Goal: Task Accomplishment & Management: Complete application form

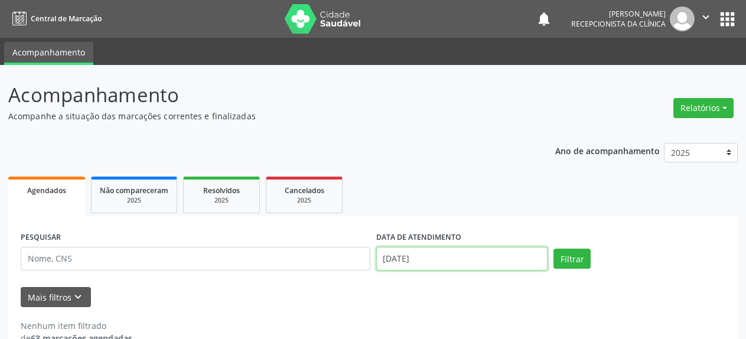
click at [399, 265] on input "[DATE]" at bounding box center [462, 259] width 172 height 24
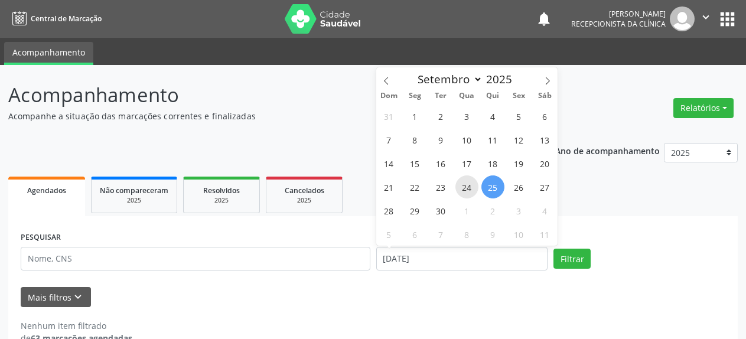
click at [466, 191] on span "24" at bounding box center [466, 186] width 23 height 23
type input "[DATE]"
click at [466, 191] on span "24" at bounding box center [466, 186] width 23 height 23
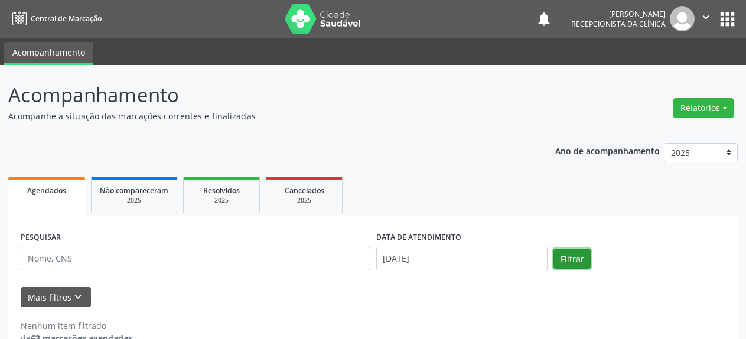
click at [565, 265] on button "Filtrar" at bounding box center [572, 259] width 37 height 20
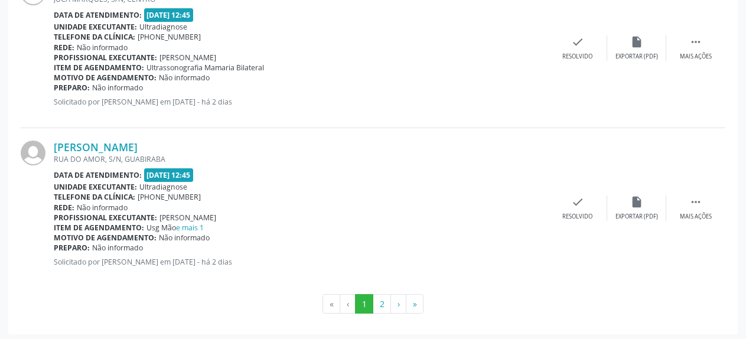
scroll to position [2471, 0]
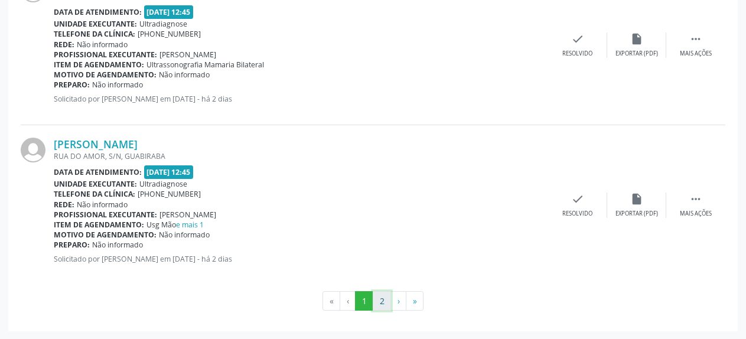
click at [383, 304] on button "2" at bounding box center [382, 301] width 18 height 20
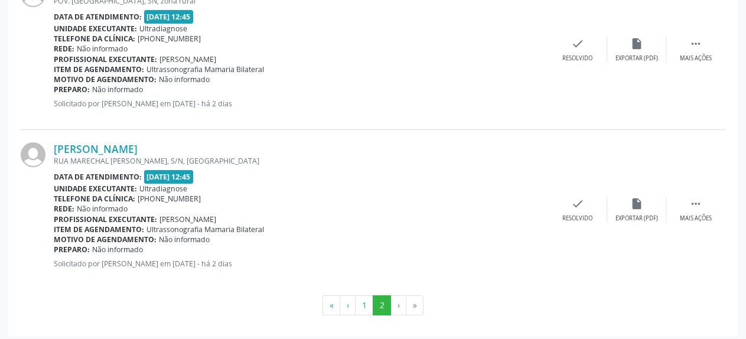
scroll to position [2151, 0]
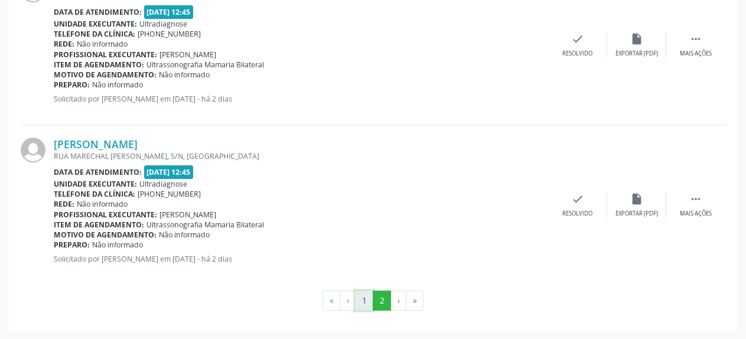
click at [365, 309] on button "1" at bounding box center [364, 301] width 18 height 20
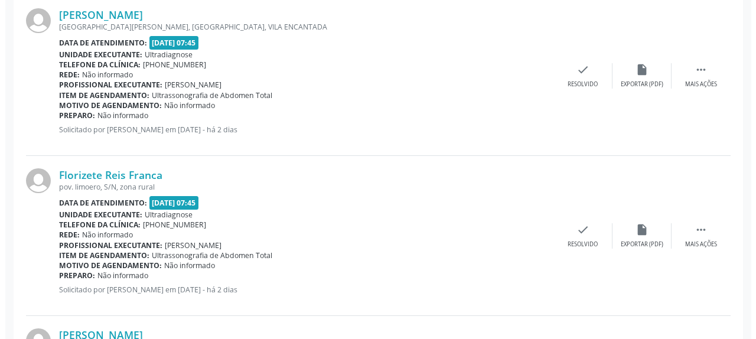
scroll to position [366, 0]
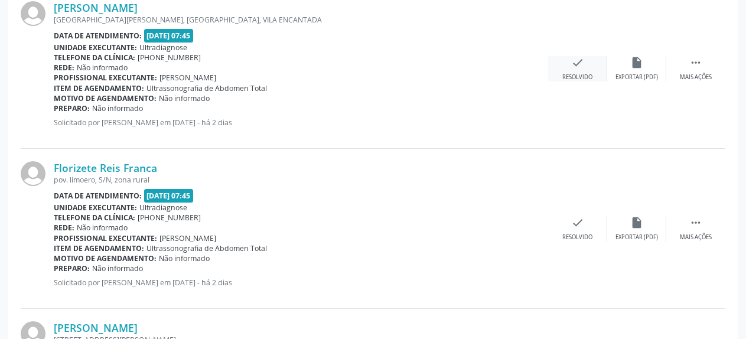
click at [571, 73] on div "check Resolvido" at bounding box center [577, 68] width 59 height 25
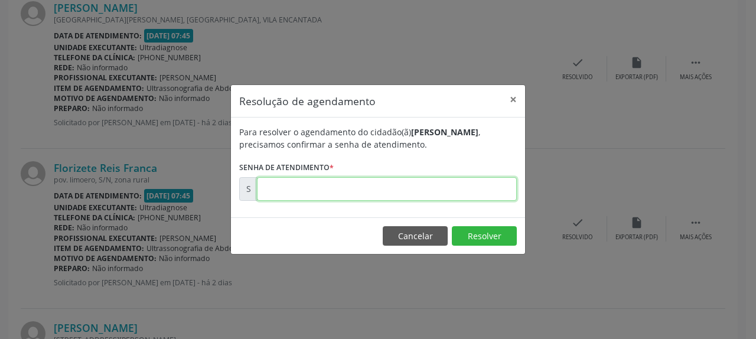
click at [333, 190] on input "text" at bounding box center [387, 189] width 260 height 24
type input "00178460"
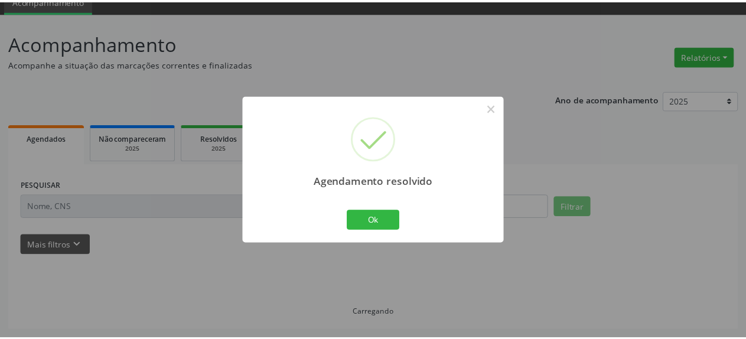
scroll to position [52, 0]
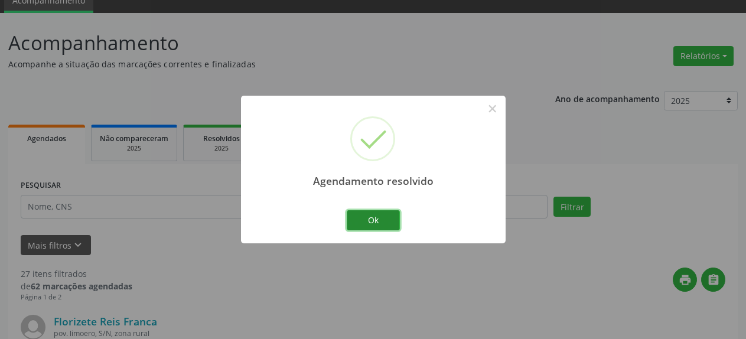
click at [372, 220] on button "Ok" at bounding box center [373, 220] width 53 height 20
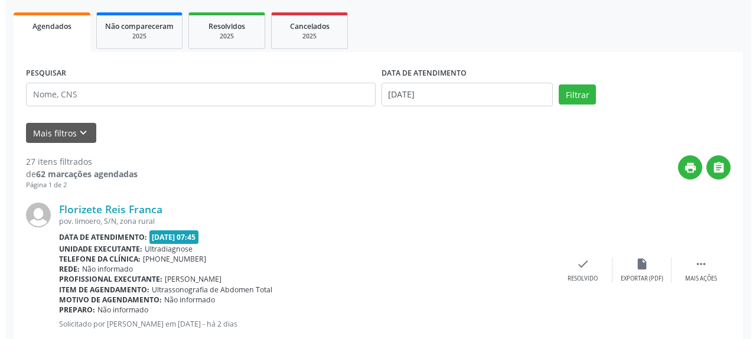
scroll to position [173, 0]
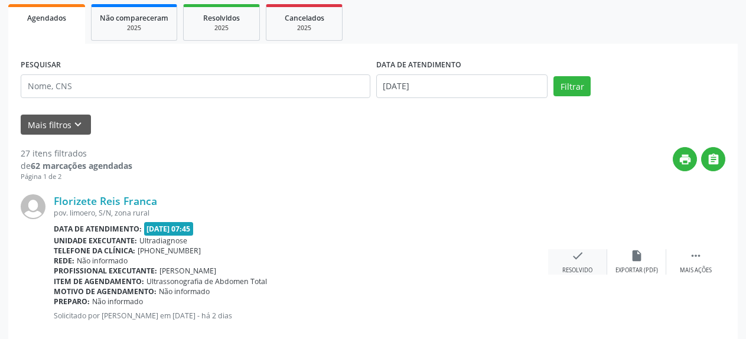
click at [583, 259] on icon "check" at bounding box center [577, 255] width 13 height 13
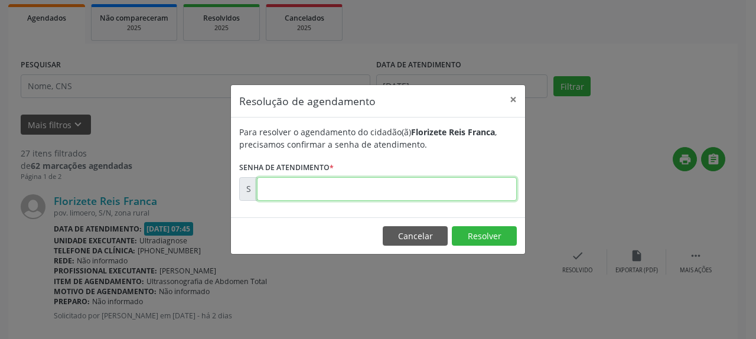
click at [330, 190] on input "text" at bounding box center [387, 189] width 260 height 24
type input "00178464"
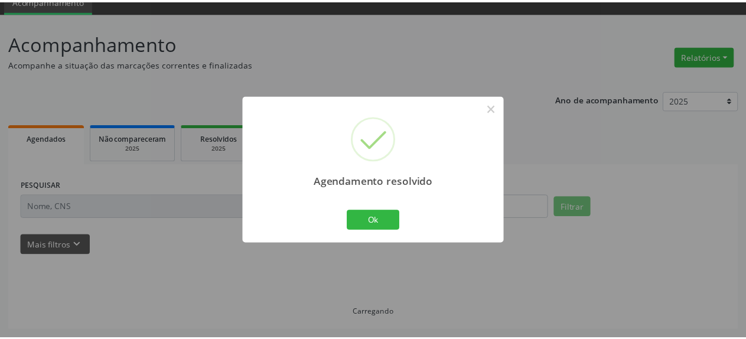
scroll to position [52, 0]
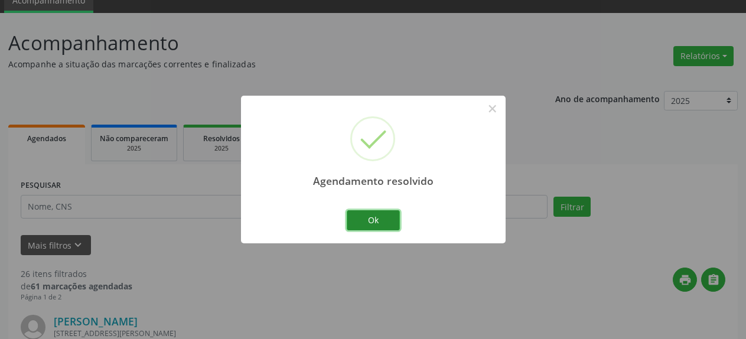
click at [370, 219] on button "Ok" at bounding box center [373, 220] width 53 height 20
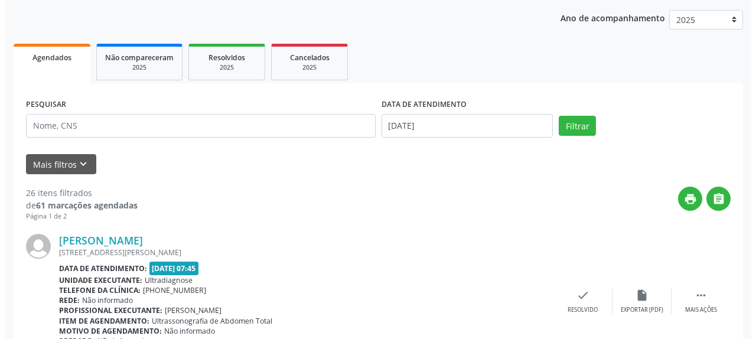
scroll to position [173, 0]
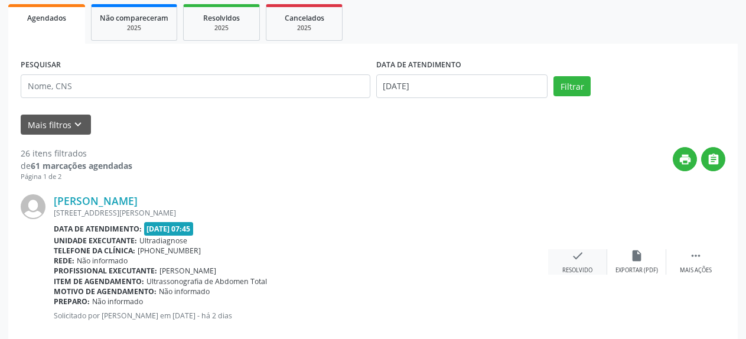
click at [575, 257] on icon "check" at bounding box center [577, 255] width 13 height 13
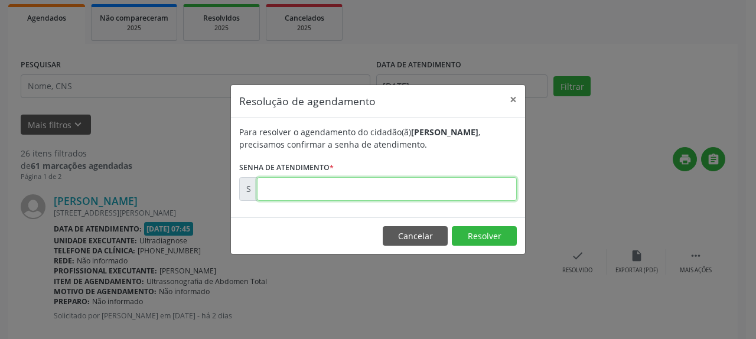
click at [339, 193] on input "text" at bounding box center [387, 189] width 260 height 24
type input "00178466"
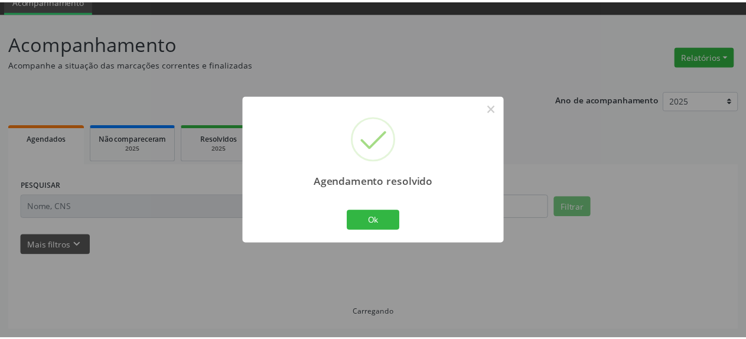
scroll to position [52, 0]
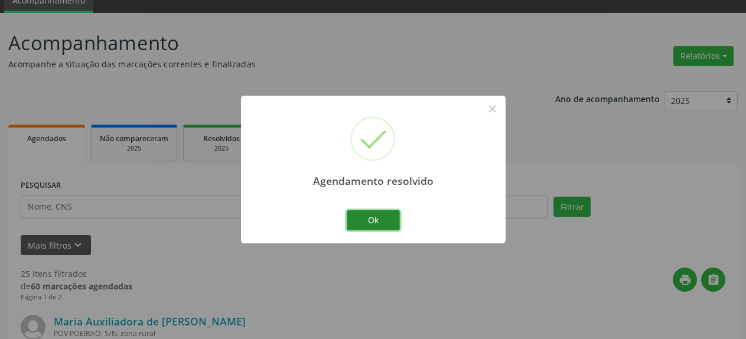
click at [375, 225] on button "Ok" at bounding box center [373, 220] width 53 height 20
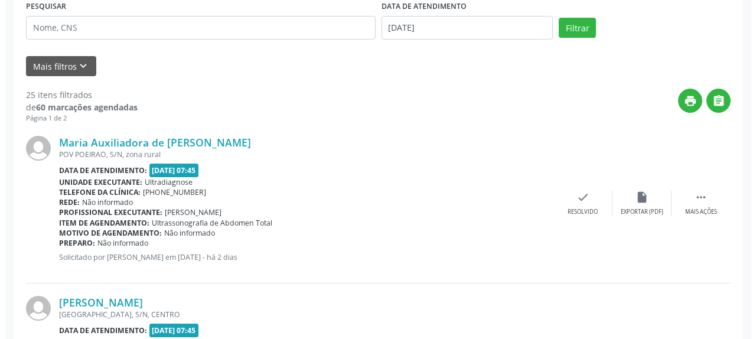
scroll to position [233, 0]
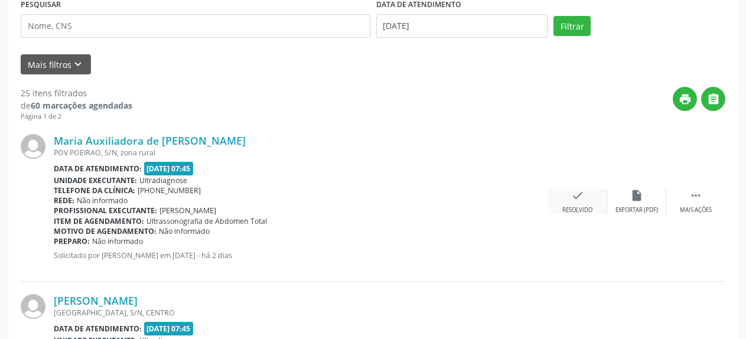
click at [575, 199] on icon "check" at bounding box center [577, 195] width 13 height 13
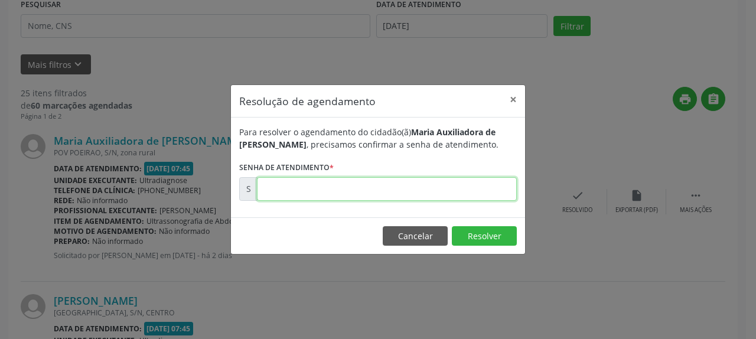
click at [404, 185] on input "text" at bounding box center [387, 189] width 260 height 24
type input "00178471"
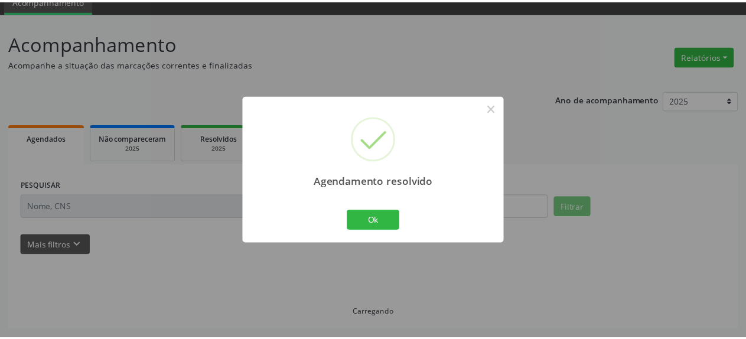
scroll to position [52, 0]
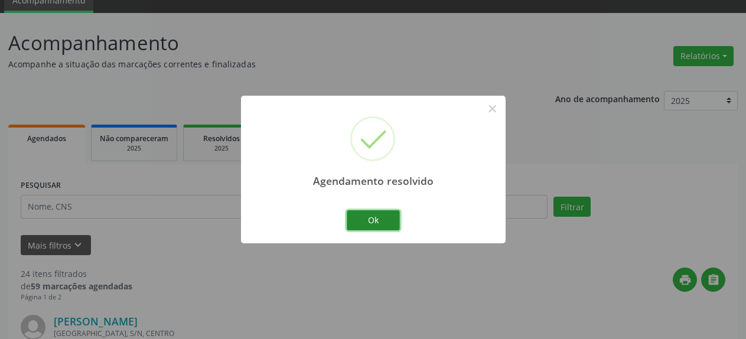
click at [362, 224] on button "Ok" at bounding box center [373, 220] width 53 height 20
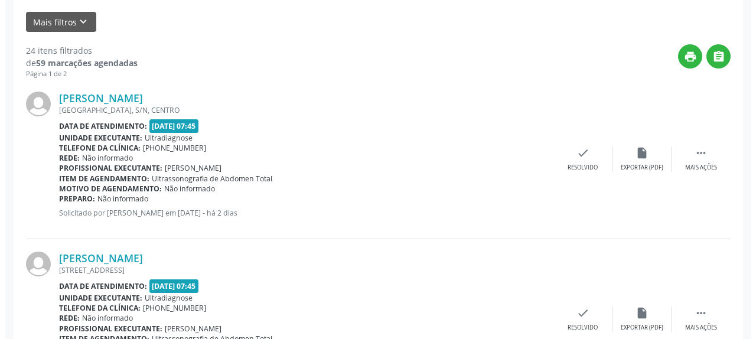
scroll to position [293, 0]
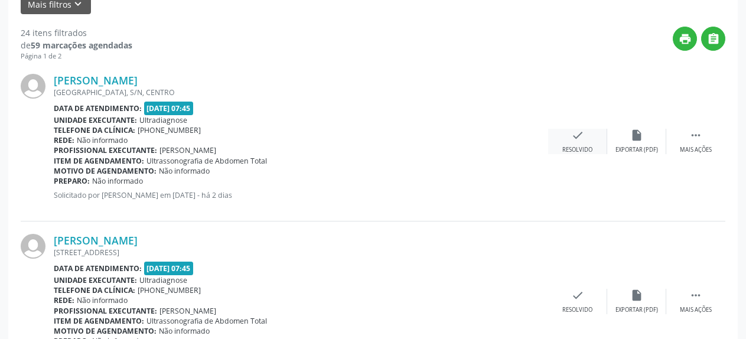
click at [573, 139] on icon "check" at bounding box center [577, 135] width 13 height 13
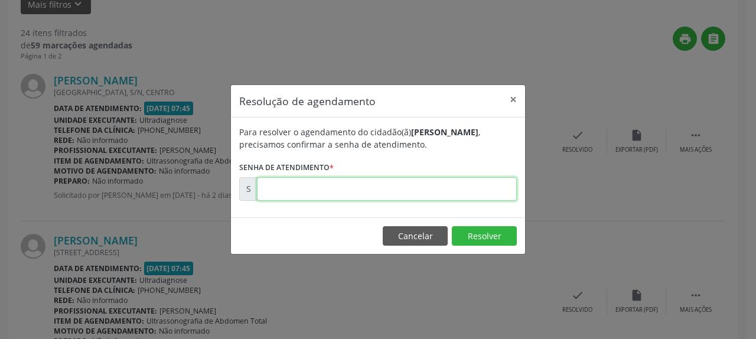
click at [443, 181] on input "text" at bounding box center [387, 189] width 260 height 24
type input "00178474"
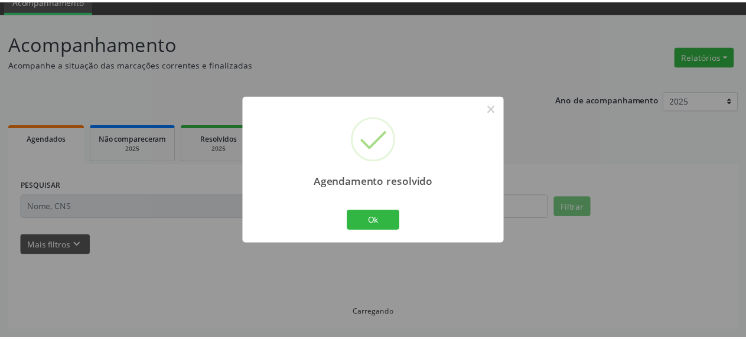
scroll to position [52, 0]
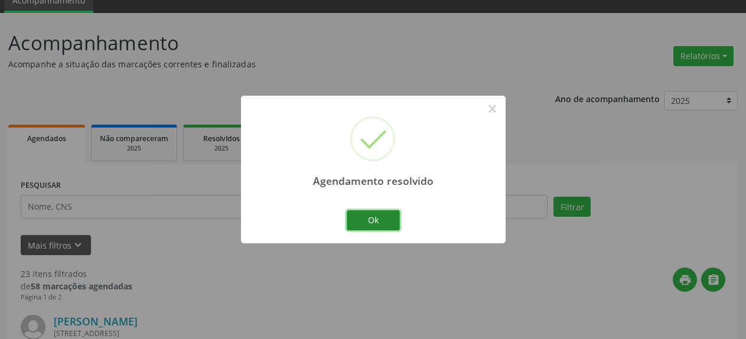
click at [358, 227] on button "Ok" at bounding box center [373, 220] width 53 height 20
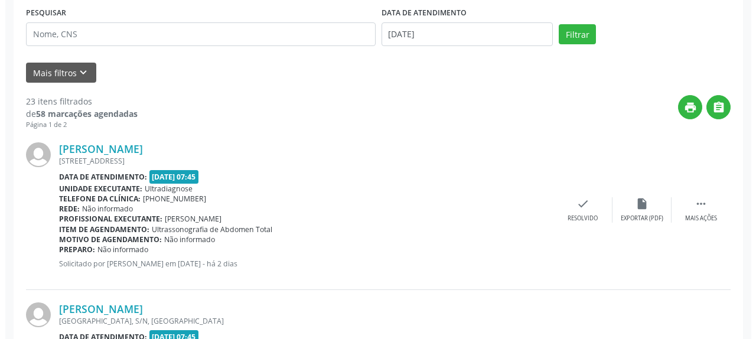
scroll to position [293, 0]
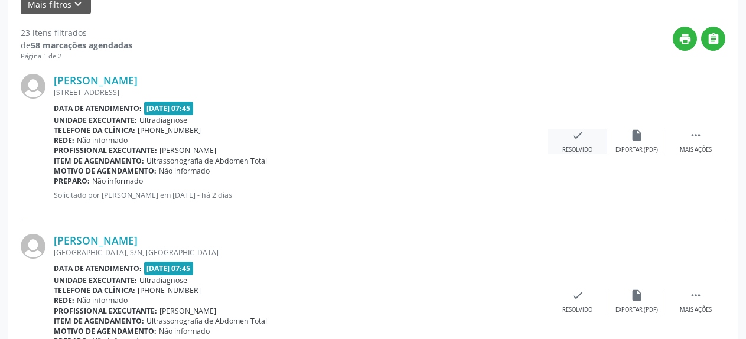
click at [574, 138] on icon "check" at bounding box center [577, 135] width 13 height 13
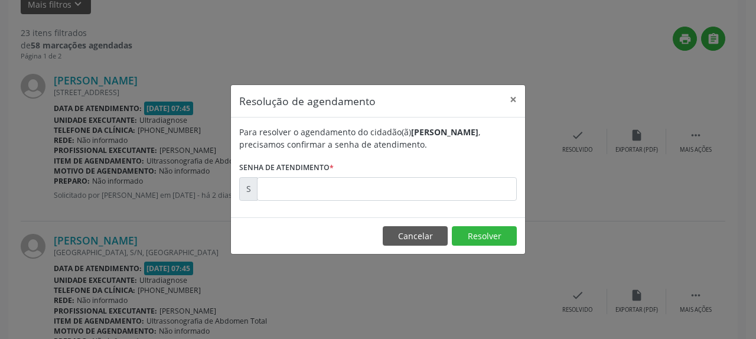
click at [395, 172] on form "Para resolver o agendamento do cidadão(ã) [PERSON_NAME] , precisamos confirmar …" at bounding box center [378, 163] width 278 height 75
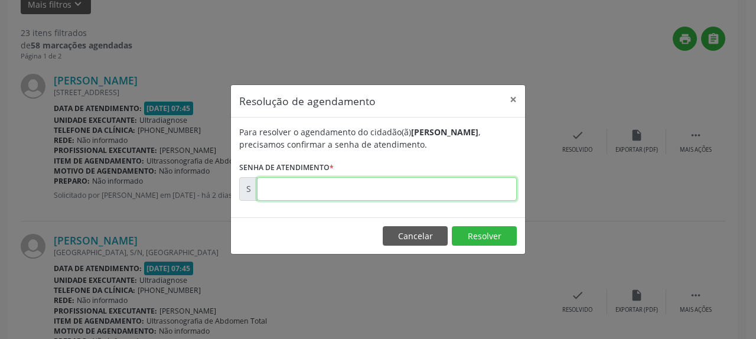
click at [398, 181] on input "text" at bounding box center [387, 189] width 260 height 24
type input "00178477"
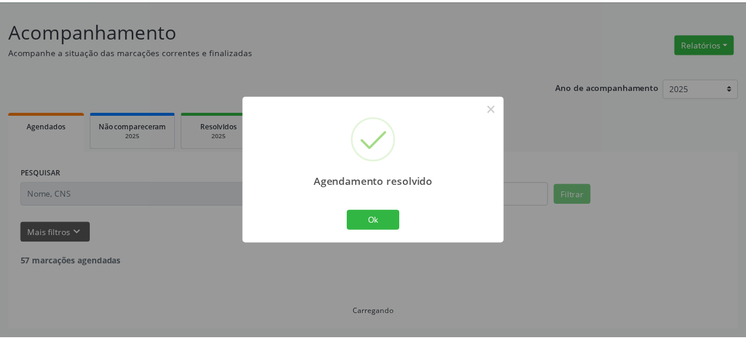
scroll to position [52, 0]
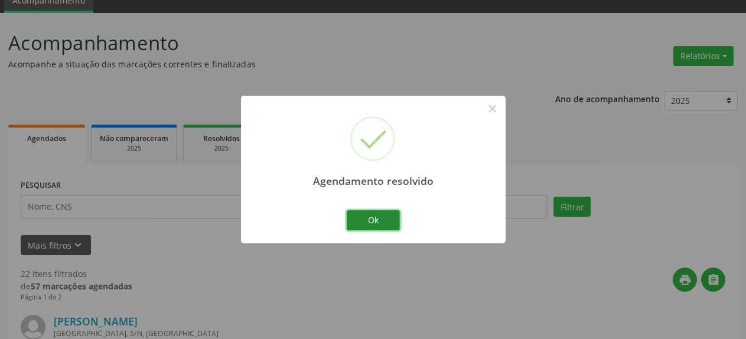
click at [371, 226] on button "Ok" at bounding box center [373, 220] width 53 height 20
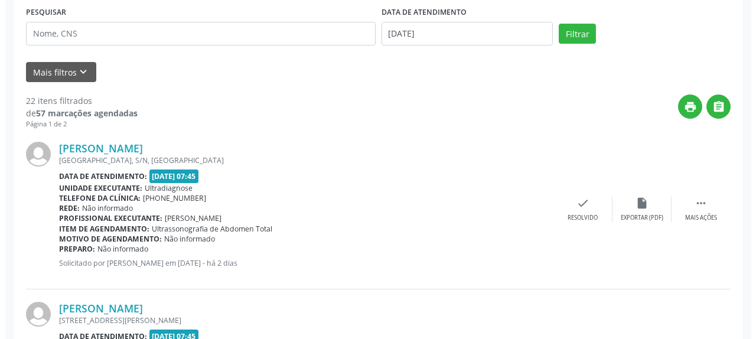
scroll to position [233, 0]
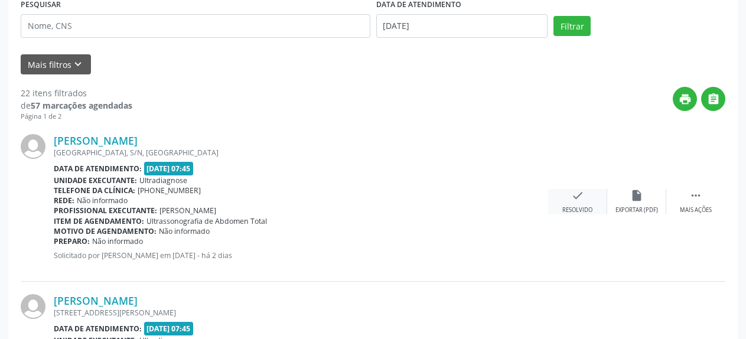
click at [575, 200] on icon "check" at bounding box center [577, 195] width 13 height 13
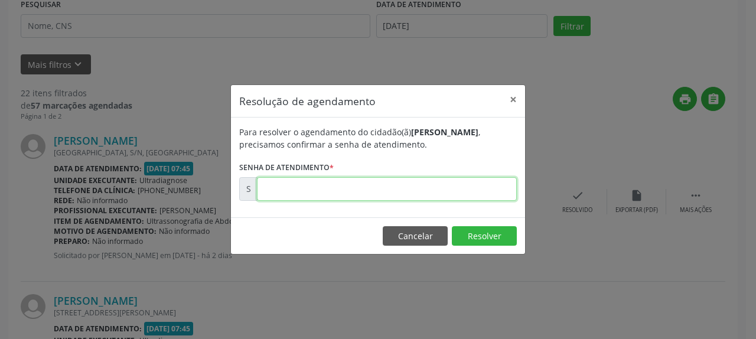
click at [456, 189] on input "text" at bounding box center [387, 189] width 260 height 24
type input "00178480"
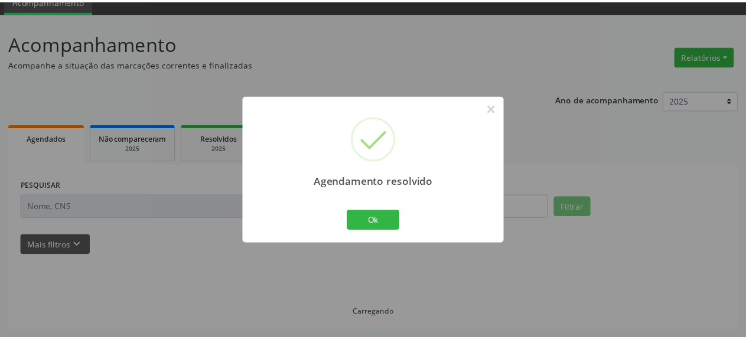
scroll to position [52, 0]
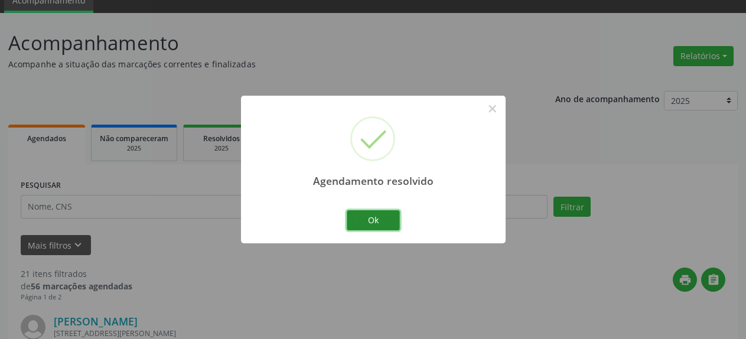
click at [374, 220] on button "Ok" at bounding box center [373, 220] width 53 height 20
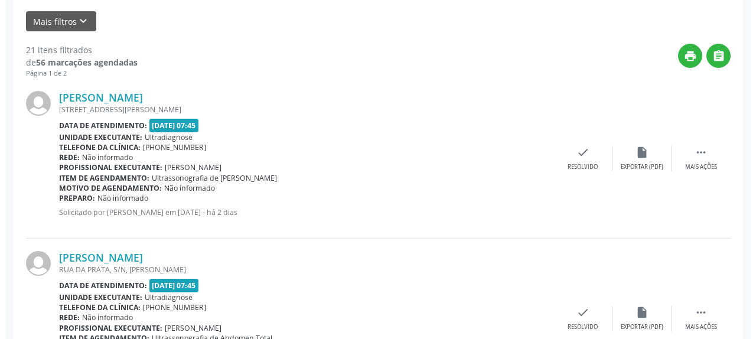
scroll to position [293, 0]
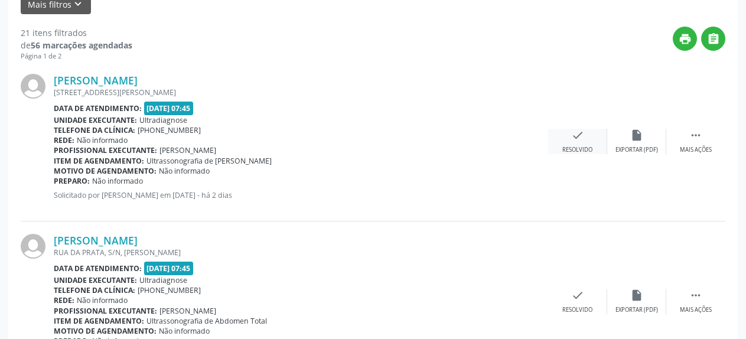
click at [575, 138] on icon "check" at bounding box center [577, 135] width 13 height 13
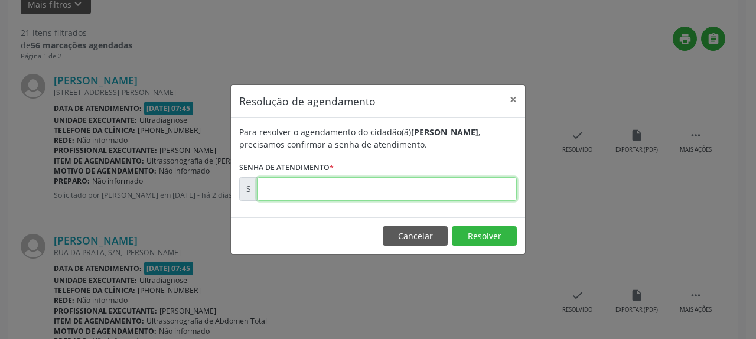
click at [412, 191] on input "text" at bounding box center [387, 189] width 260 height 24
type input "00178482"
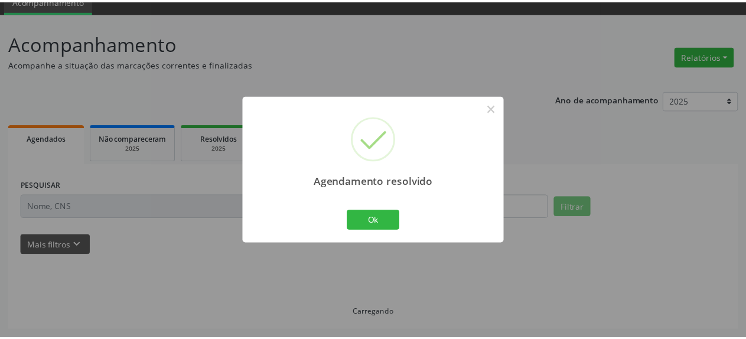
scroll to position [52, 0]
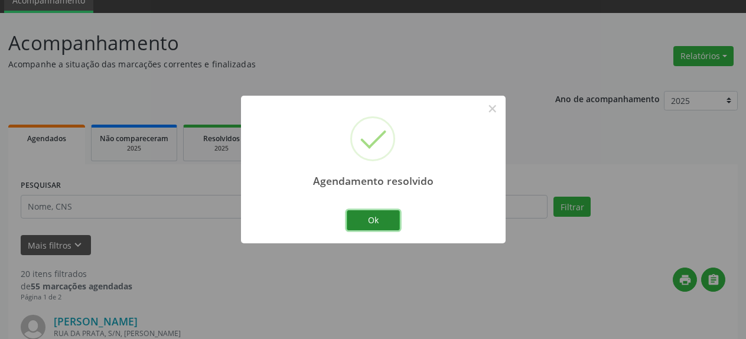
click at [372, 222] on button "Ok" at bounding box center [373, 220] width 53 height 20
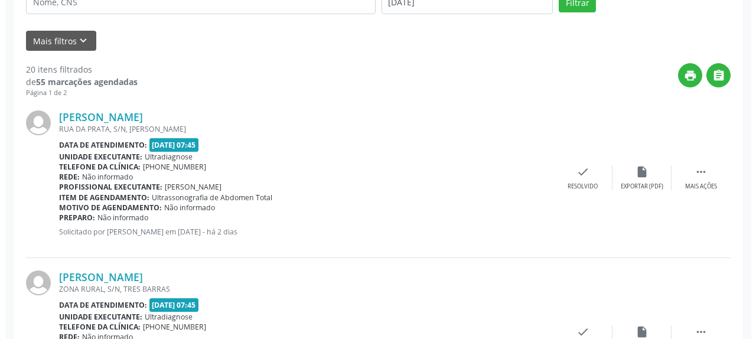
scroll to position [293, 0]
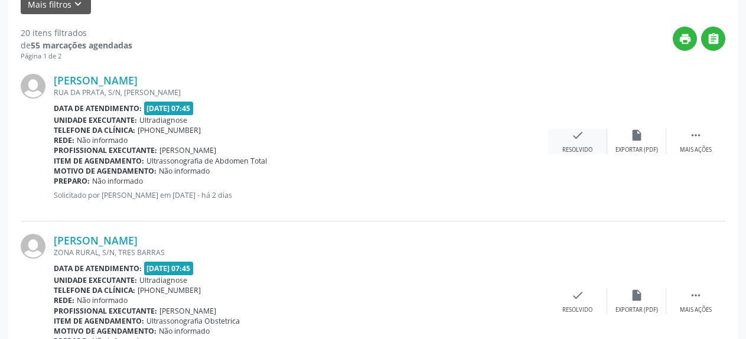
click at [580, 140] on icon "check" at bounding box center [577, 135] width 13 height 13
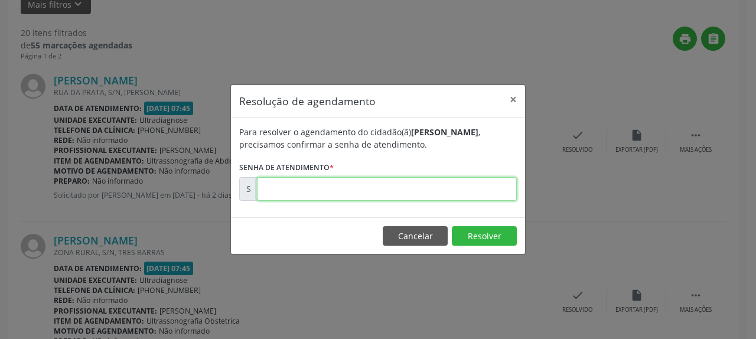
click at [472, 194] on input "text" at bounding box center [387, 189] width 260 height 24
type input "00178560"
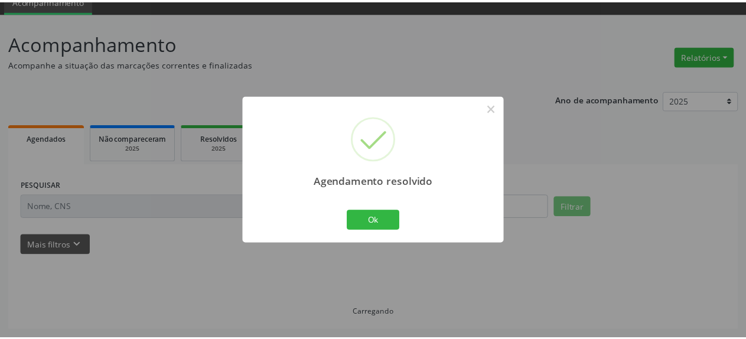
scroll to position [52, 0]
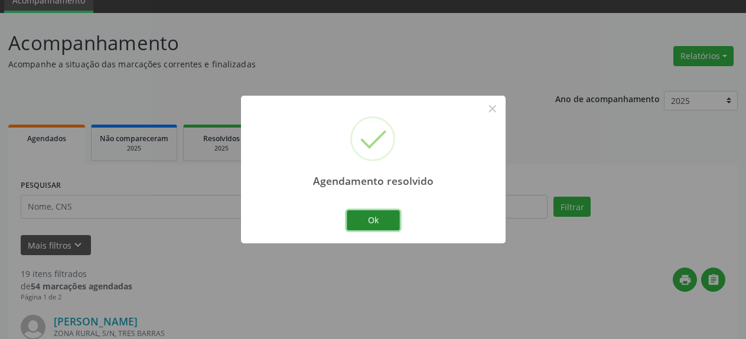
click at [386, 216] on button "Ok" at bounding box center [373, 220] width 53 height 20
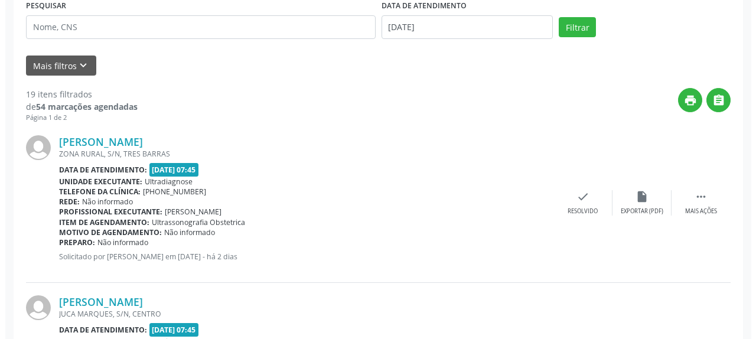
scroll to position [233, 0]
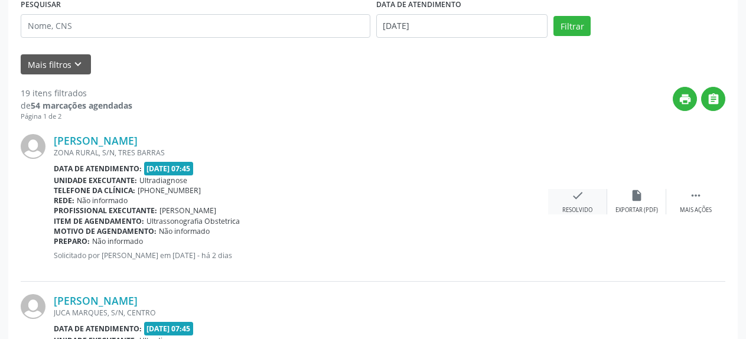
click at [580, 202] on icon "check" at bounding box center [577, 195] width 13 height 13
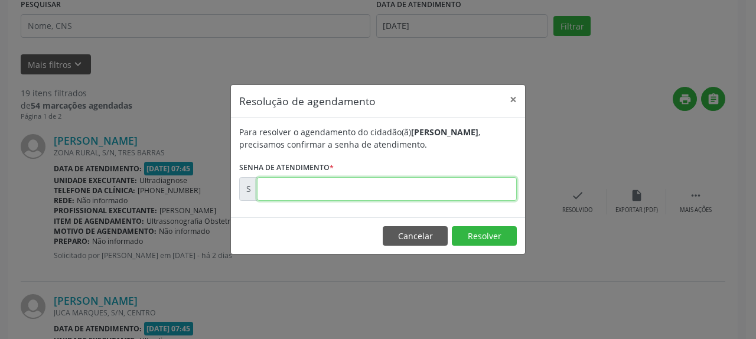
click at [396, 195] on input "text" at bounding box center [387, 189] width 260 height 24
type input "00178648"
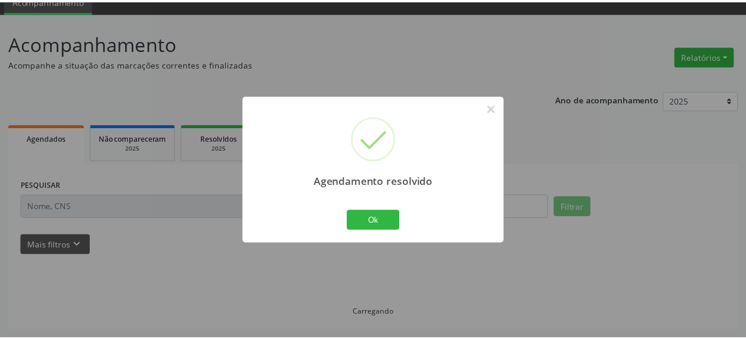
scroll to position [52, 0]
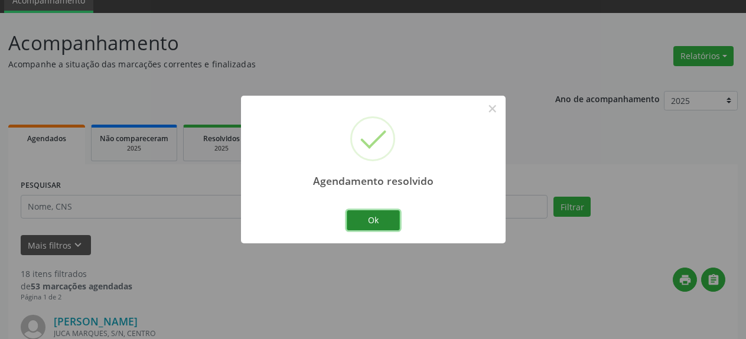
click at [376, 214] on button "Ok" at bounding box center [373, 220] width 53 height 20
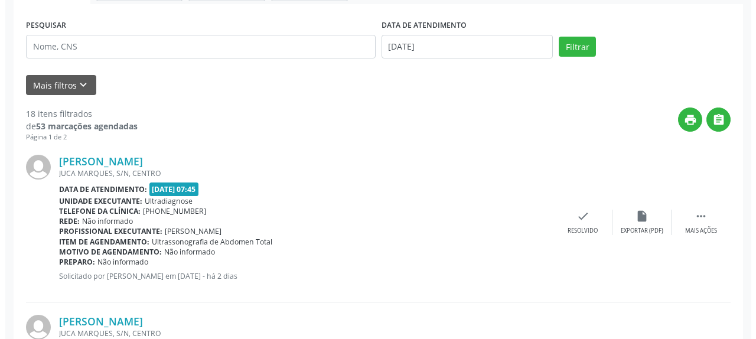
scroll to position [233, 0]
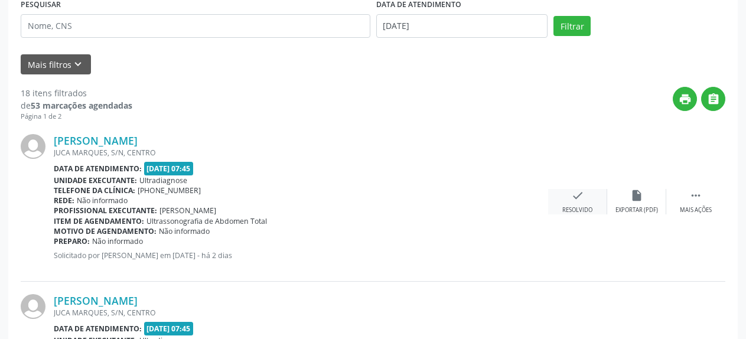
click at [572, 201] on icon "check" at bounding box center [577, 195] width 13 height 13
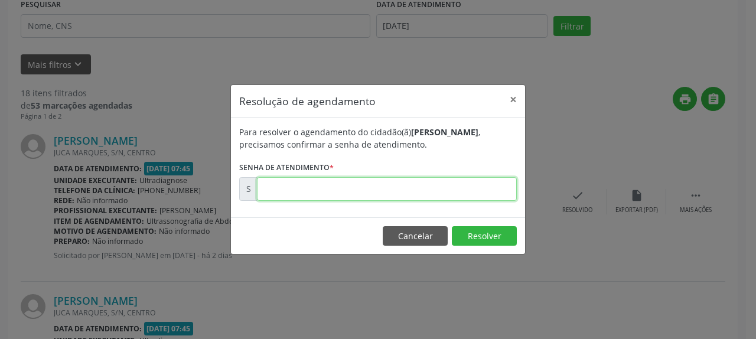
click at [487, 192] on input "text" at bounding box center [387, 189] width 260 height 24
type input "00178651"
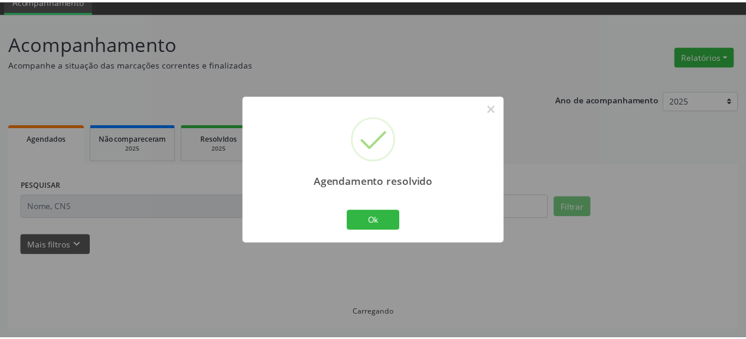
scroll to position [52, 0]
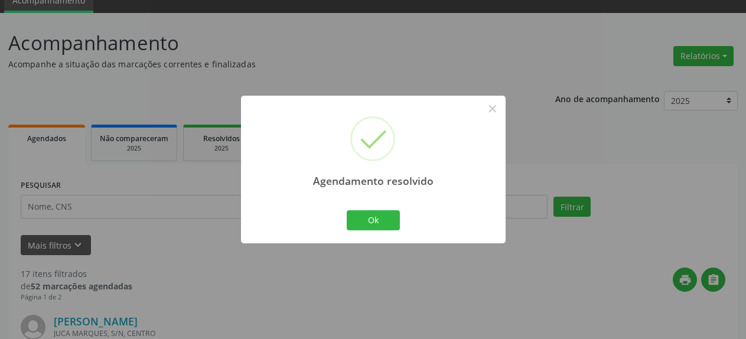
click at [376, 232] on div "Ok Cancel" at bounding box center [373, 220] width 58 height 25
click at [378, 222] on button "Ok" at bounding box center [373, 220] width 53 height 20
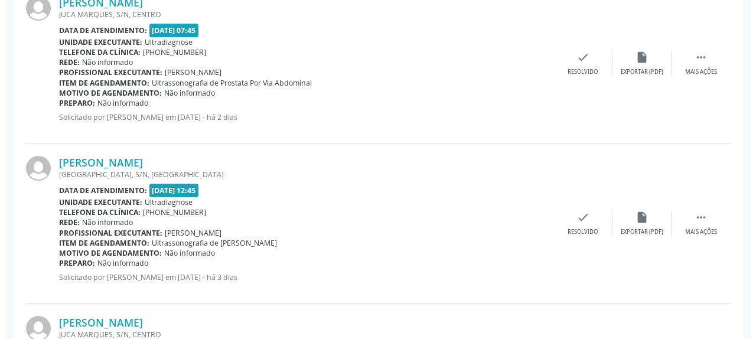
scroll to position [353, 0]
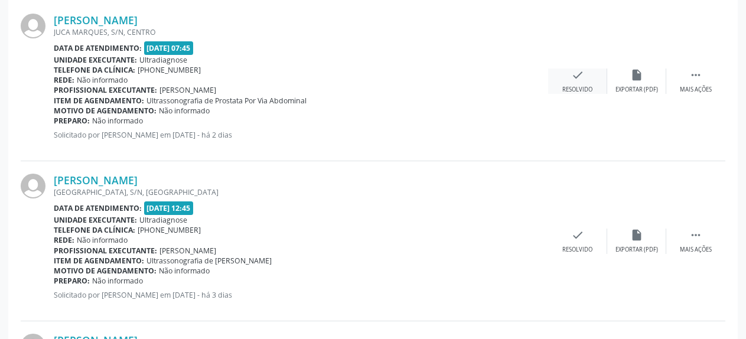
click at [578, 82] on icon "check" at bounding box center [577, 75] width 13 height 13
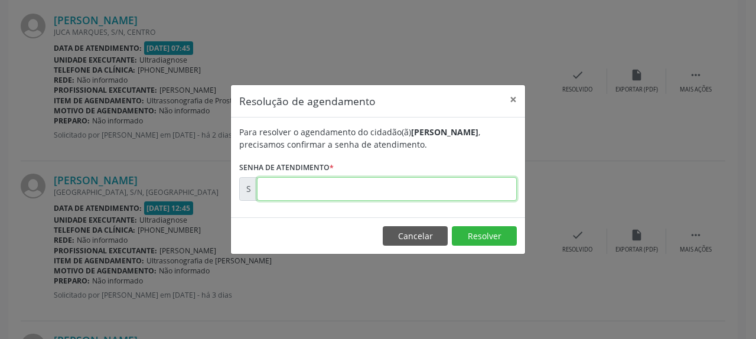
click at [436, 187] on input "text" at bounding box center [387, 189] width 260 height 24
type input "00178655"
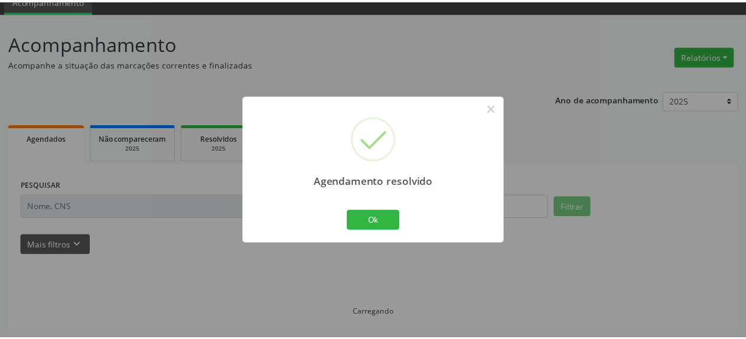
scroll to position [52, 0]
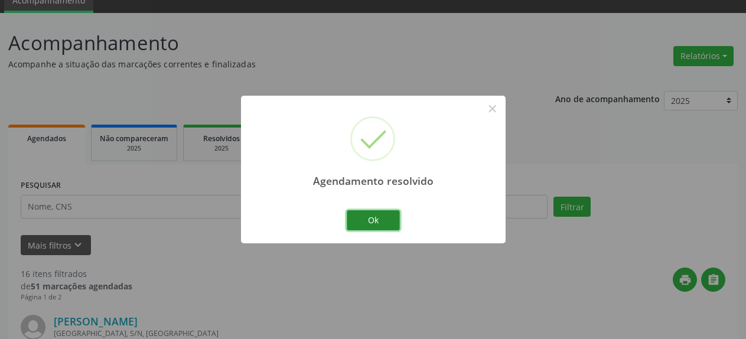
click at [367, 219] on button "Ok" at bounding box center [373, 220] width 53 height 20
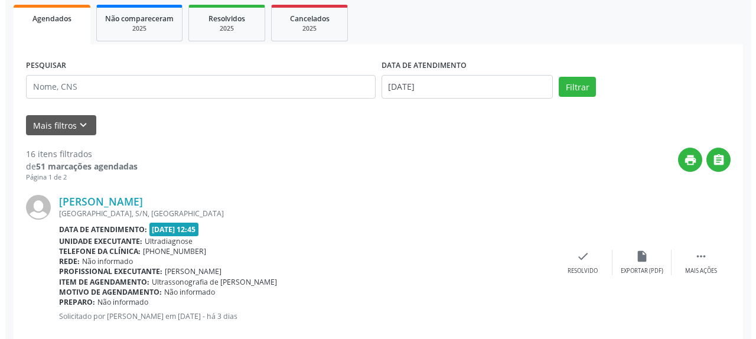
scroll to position [173, 0]
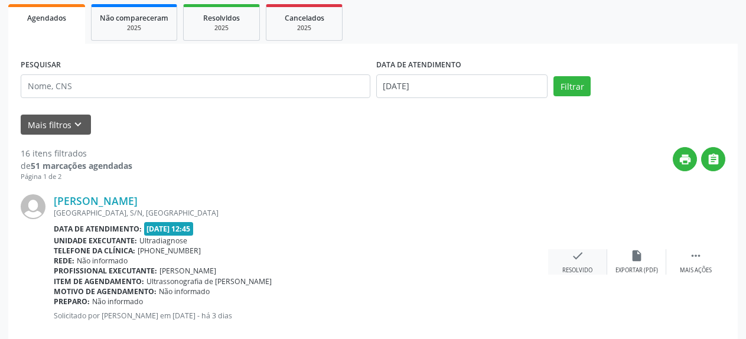
click at [581, 253] on icon "check" at bounding box center [577, 255] width 13 height 13
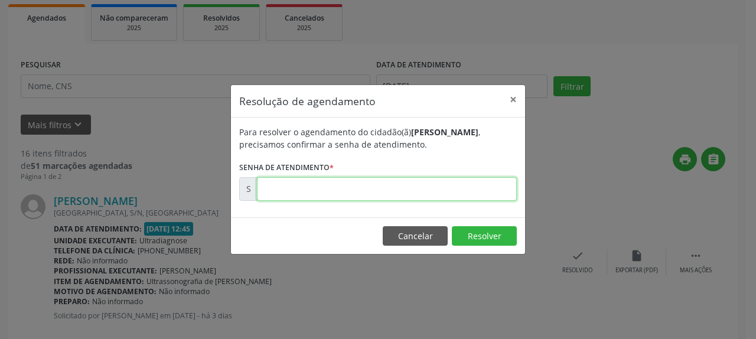
click at [500, 195] on input "text" at bounding box center [387, 189] width 260 height 24
type input "00178356"
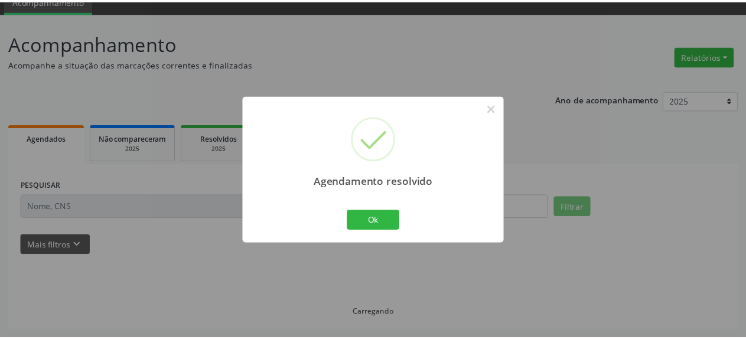
scroll to position [52, 0]
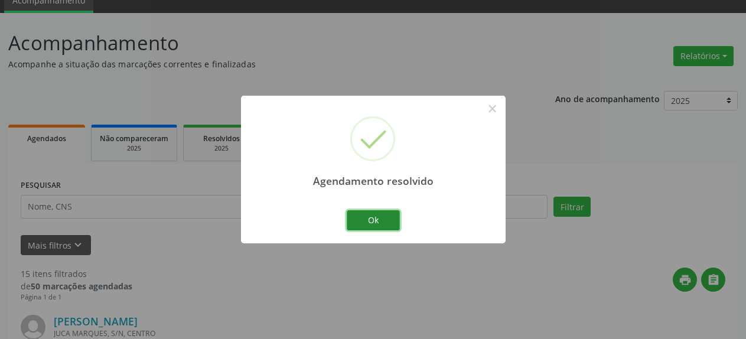
click at [366, 228] on button "Ok" at bounding box center [373, 220] width 53 height 20
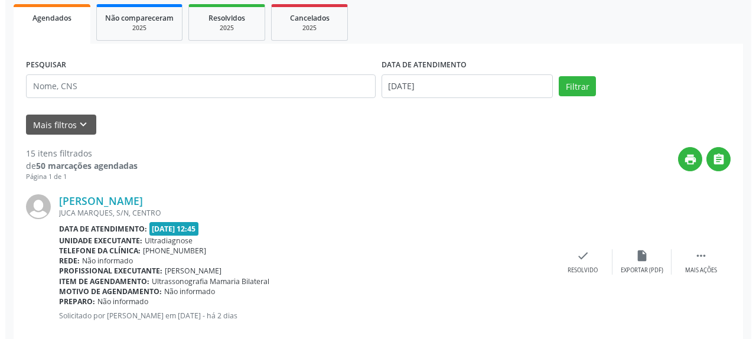
scroll to position [293, 0]
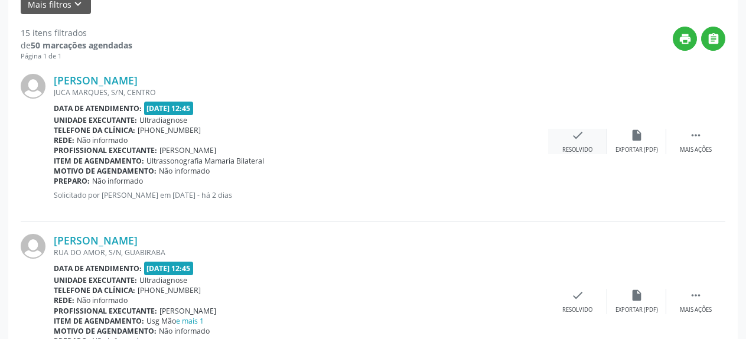
click at [570, 141] on div "check Resolvido" at bounding box center [577, 141] width 59 height 25
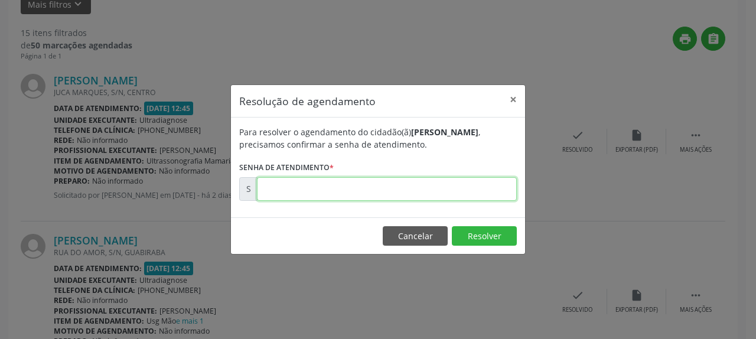
click at [493, 196] on input "text" at bounding box center [387, 189] width 260 height 24
type input "00178485"
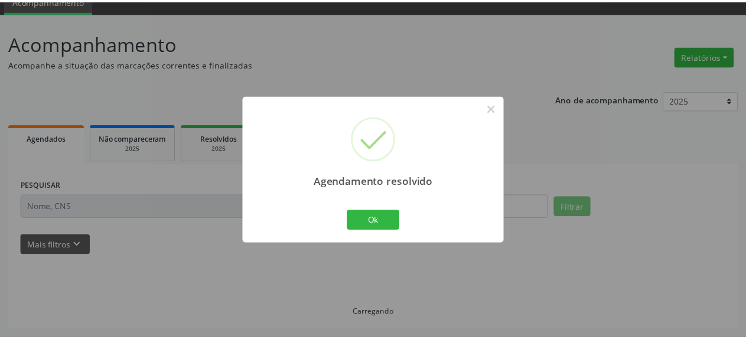
scroll to position [52, 0]
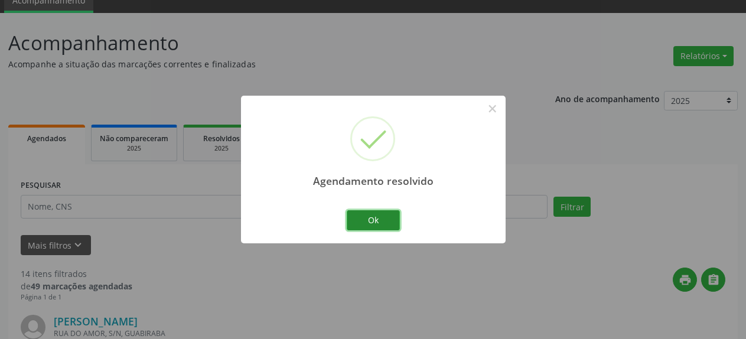
click at [370, 222] on button "Ok" at bounding box center [373, 220] width 53 height 20
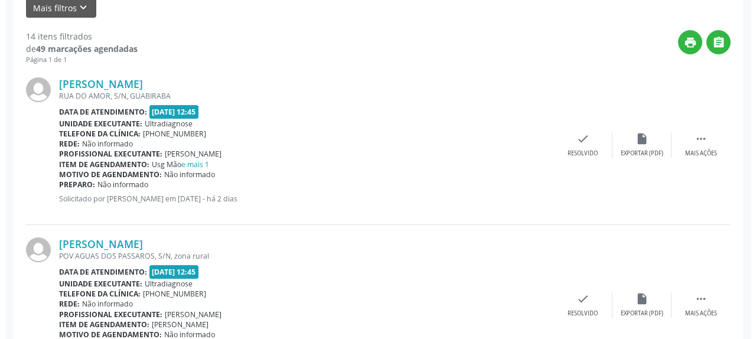
scroll to position [293, 0]
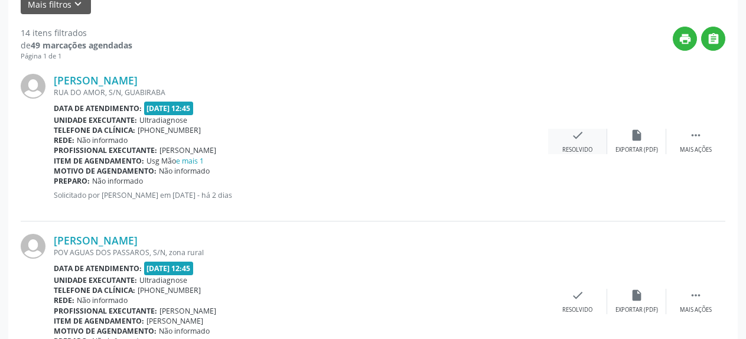
click at [581, 138] on icon "check" at bounding box center [577, 135] width 13 height 13
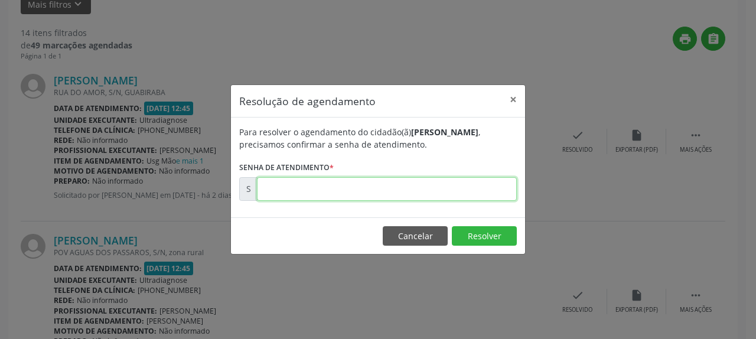
click at [431, 191] on input "text" at bounding box center [387, 189] width 260 height 24
type input "00178487"
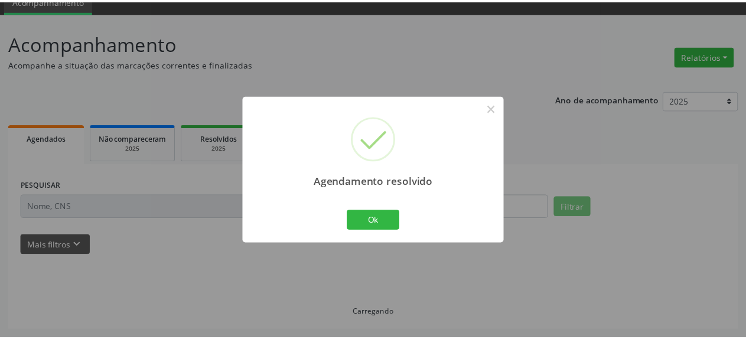
scroll to position [52, 0]
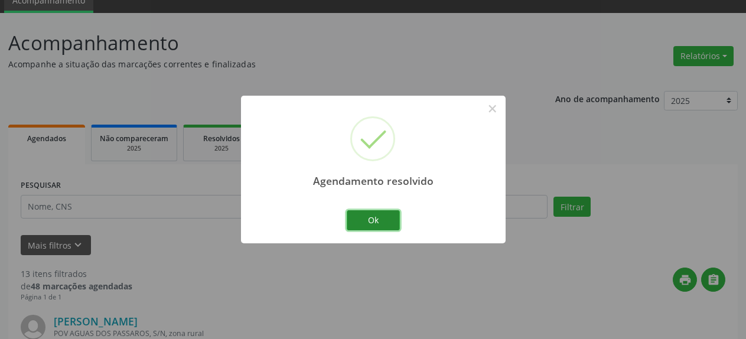
click at [381, 223] on button "Ok" at bounding box center [373, 220] width 53 height 20
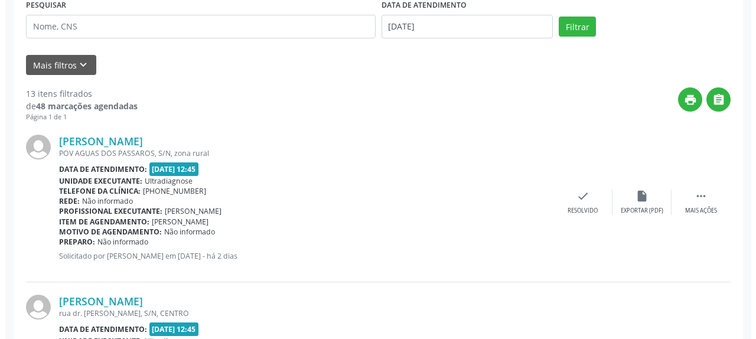
scroll to position [233, 0]
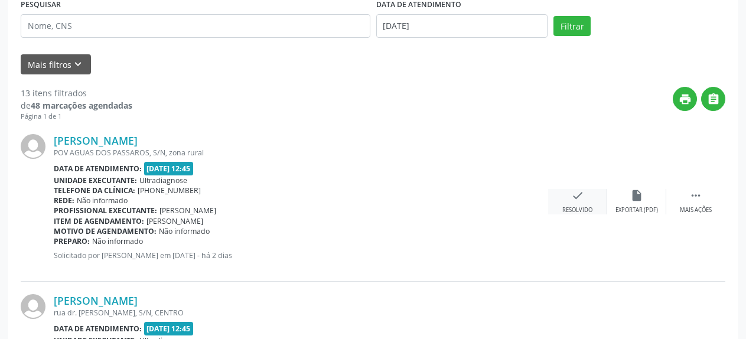
click at [578, 202] on icon "check" at bounding box center [577, 195] width 13 height 13
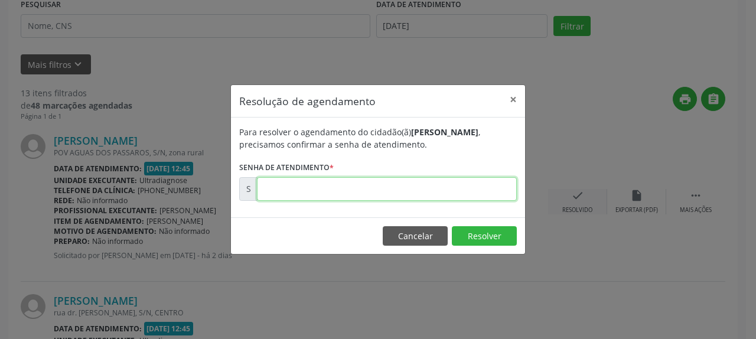
click at [468, 191] on input "text" at bounding box center [387, 189] width 260 height 24
type input "00178489"
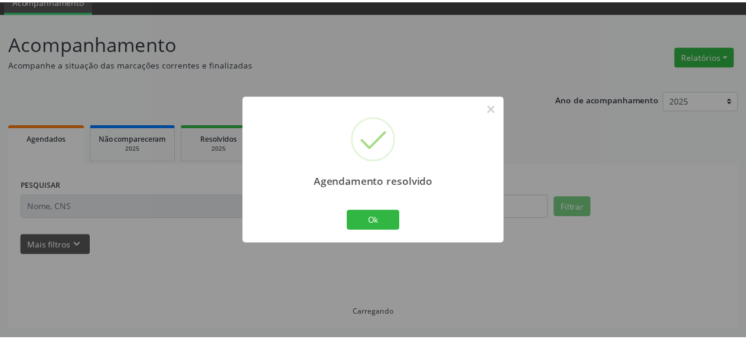
scroll to position [52, 0]
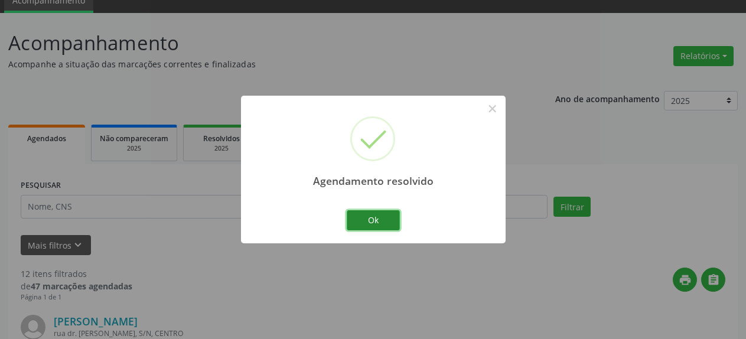
click at [374, 220] on button "Ok" at bounding box center [373, 220] width 53 height 20
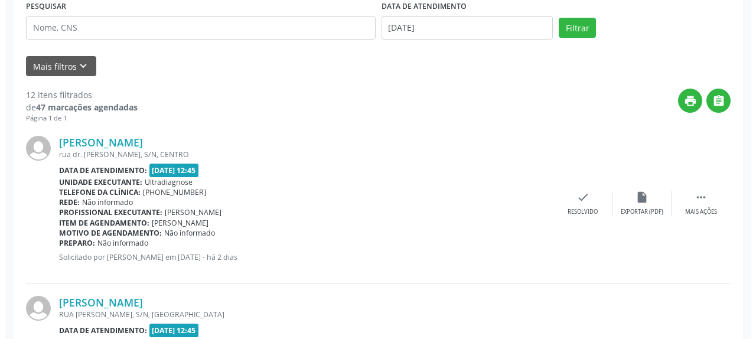
scroll to position [293, 0]
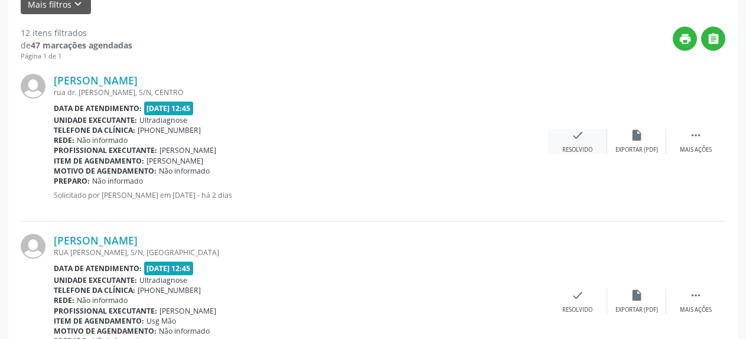
click at [572, 145] on div "check Resolvido" at bounding box center [577, 141] width 59 height 25
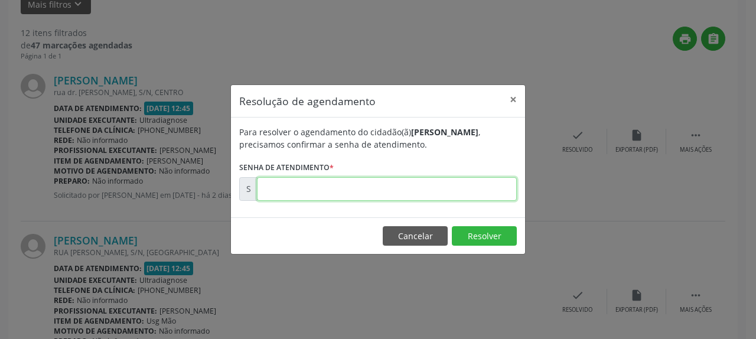
click at [334, 177] on input "text" at bounding box center [387, 189] width 260 height 24
type input "00178493"
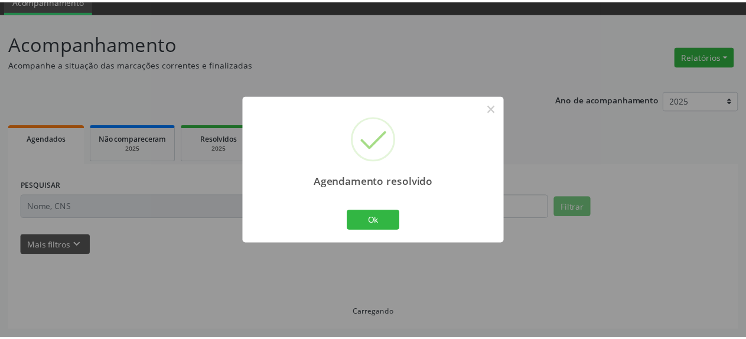
scroll to position [52, 0]
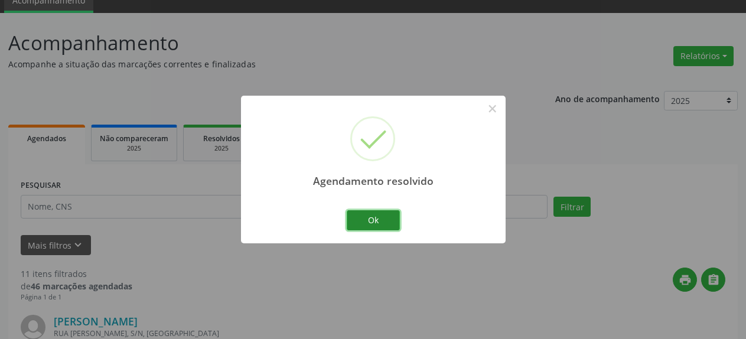
click at [367, 224] on button "Ok" at bounding box center [373, 220] width 53 height 20
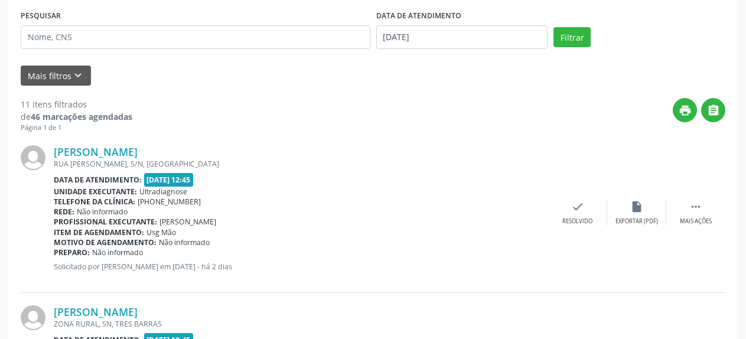
scroll to position [233, 0]
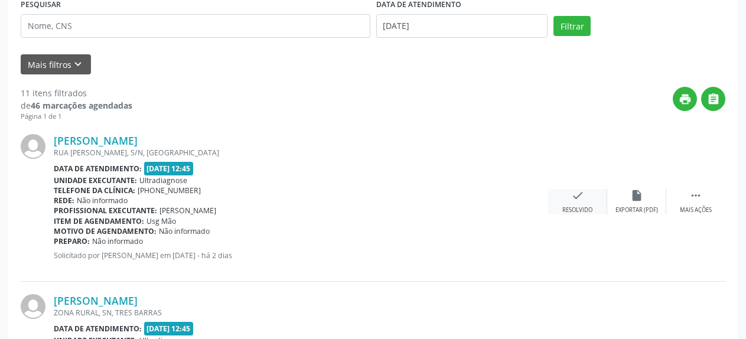
click at [583, 197] on icon "check" at bounding box center [577, 195] width 13 height 13
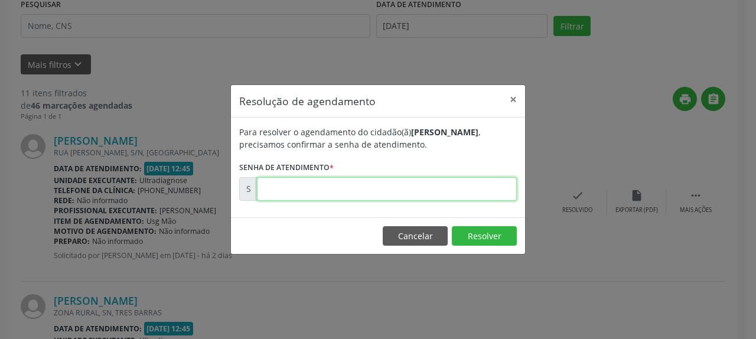
click at [486, 192] on input "text" at bounding box center [387, 189] width 260 height 24
type input "00178498"
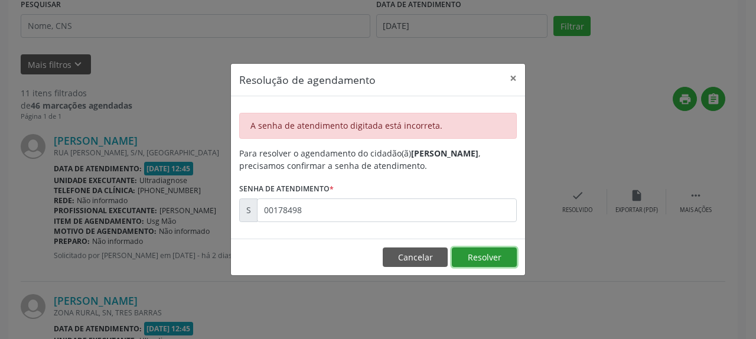
click at [500, 258] on button "Resolver" at bounding box center [484, 258] width 65 height 20
click at [418, 259] on button "Cancelar" at bounding box center [415, 258] width 65 height 20
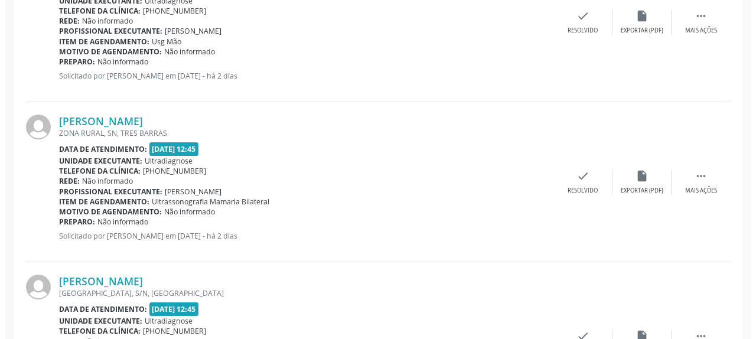
scroll to position [414, 0]
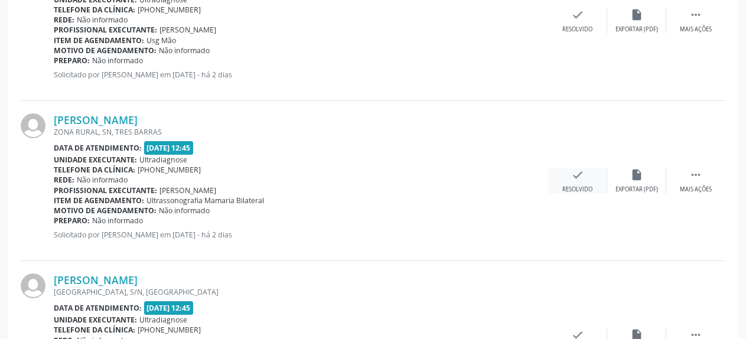
click at [581, 181] on icon "check" at bounding box center [577, 174] width 13 height 13
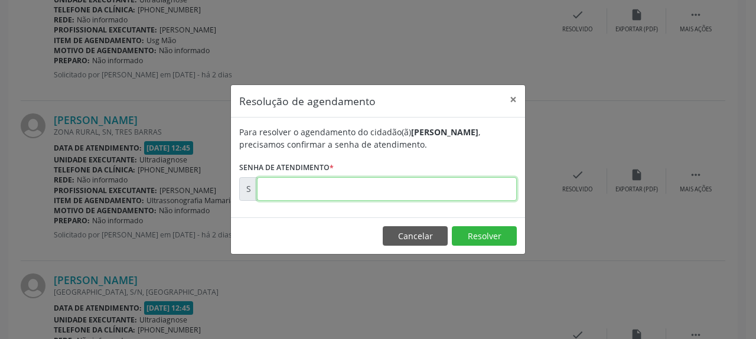
drag, startPoint x: 339, startPoint y: 187, endPoint x: 336, endPoint y: 181, distance: 6.1
click at [338, 186] on input "text" at bounding box center [387, 189] width 260 height 24
type input "00178498"
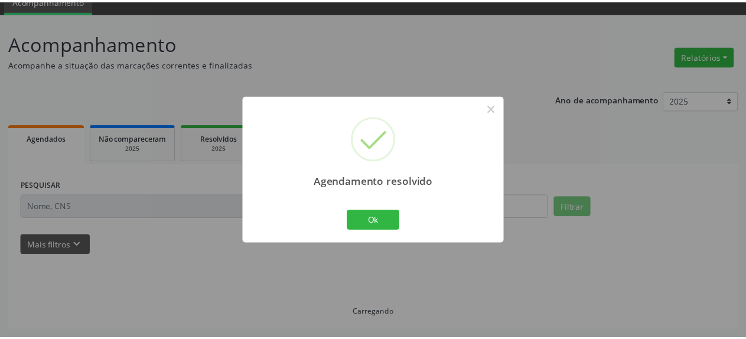
scroll to position [52, 0]
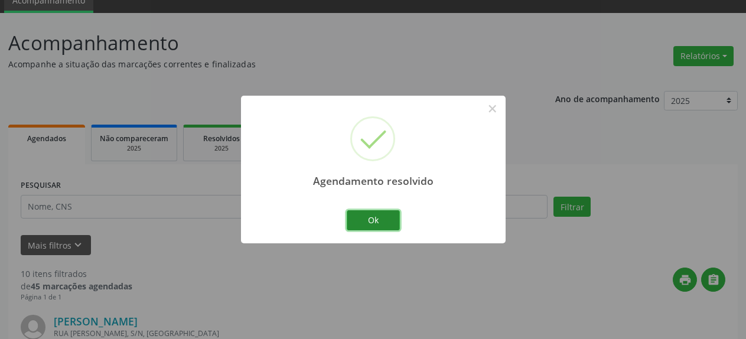
click at [383, 219] on button "Ok" at bounding box center [373, 220] width 53 height 20
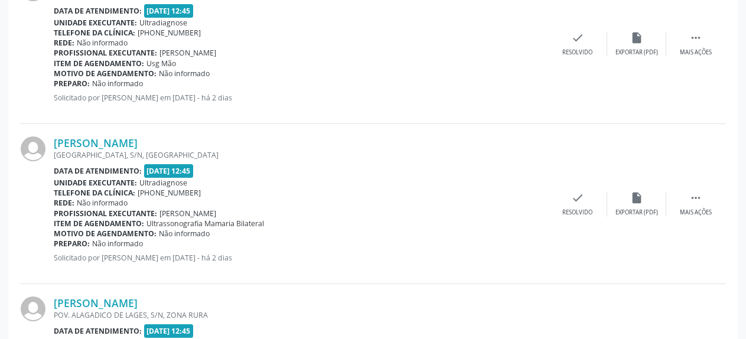
scroll to position [414, 0]
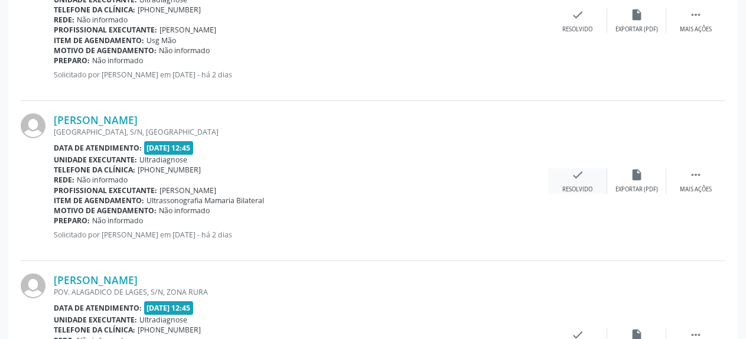
click at [576, 176] on icon "check" at bounding box center [577, 174] width 13 height 13
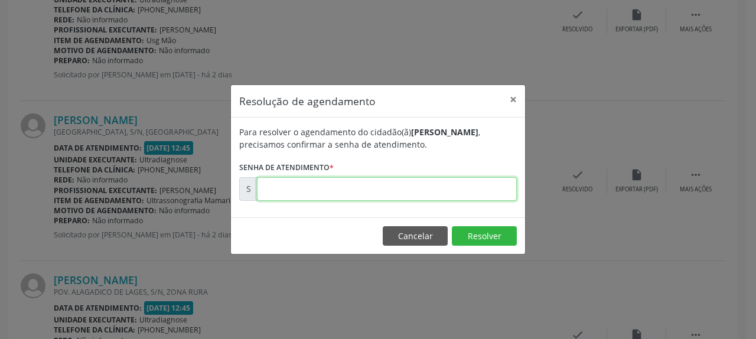
click at [483, 186] on input "text" at bounding box center [387, 189] width 260 height 24
type input "00178536"
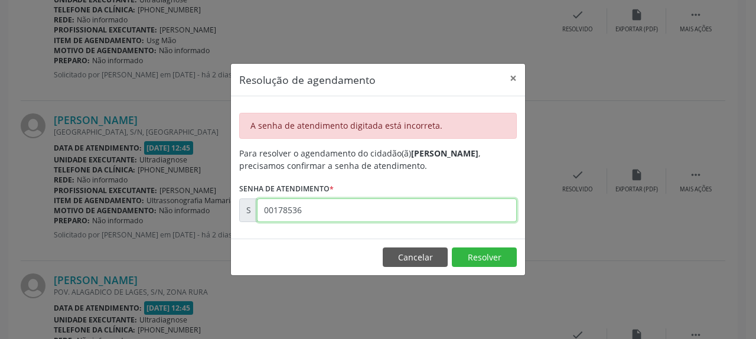
drag, startPoint x: 325, startPoint y: 212, endPoint x: 216, endPoint y: 218, distance: 109.5
click at [257, 218] on input "00178536" at bounding box center [387, 211] width 260 height 24
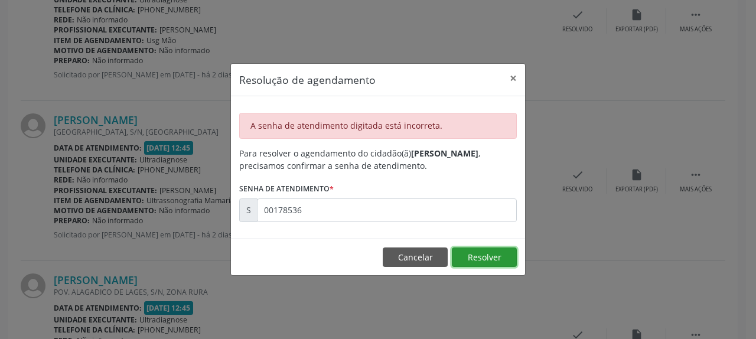
click at [509, 252] on button "Resolver" at bounding box center [484, 258] width 65 height 20
click at [414, 256] on button "Cancelar" at bounding box center [415, 258] width 65 height 20
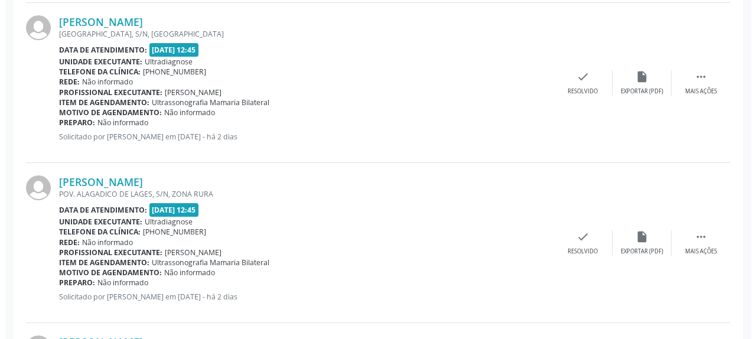
scroll to position [594, 0]
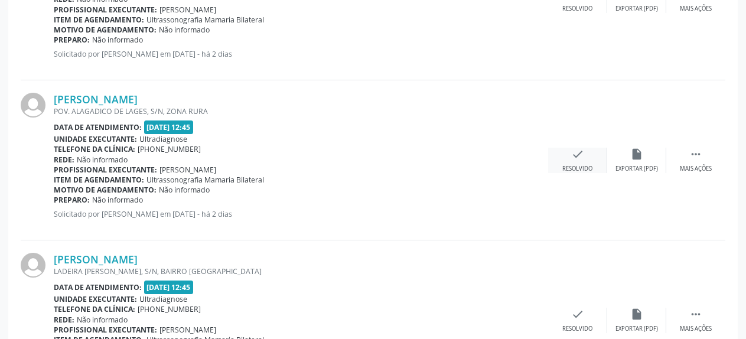
click at [572, 154] on icon "check" at bounding box center [577, 154] width 13 height 13
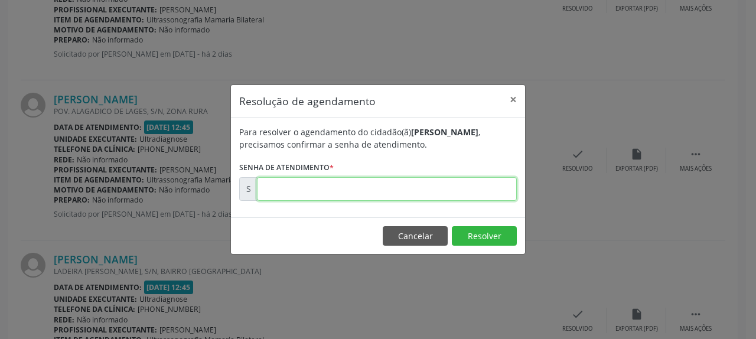
drag, startPoint x: 479, startPoint y: 183, endPoint x: 473, endPoint y: 169, distance: 15.1
click at [479, 181] on input "text" at bounding box center [387, 189] width 260 height 24
type input "00178536"
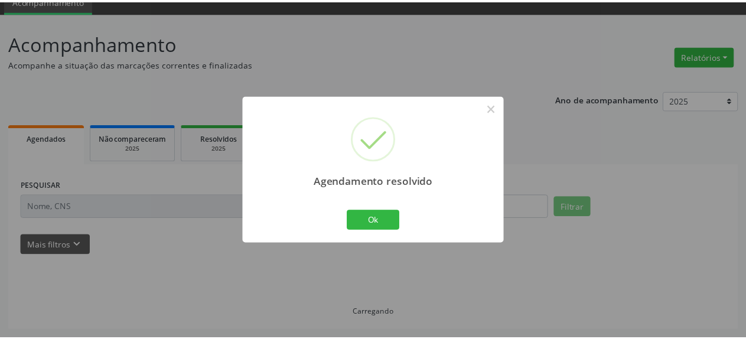
scroll to position [52, 0]
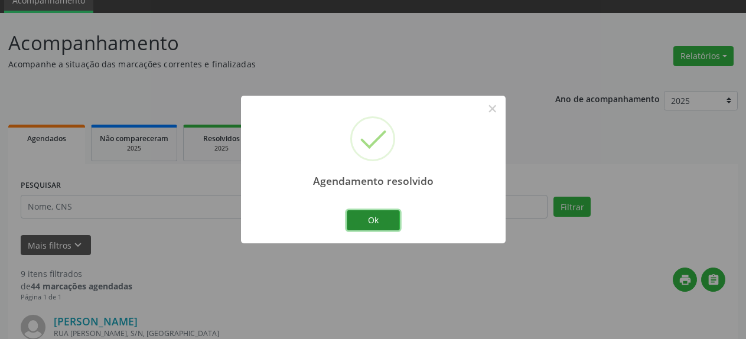
click at [383, 219] on button "Ok" at bounding box center [373, 220] width 53 height 20
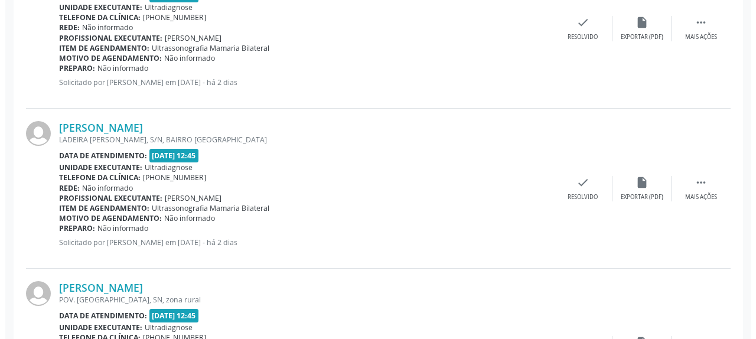
scroll to position [594, 0]
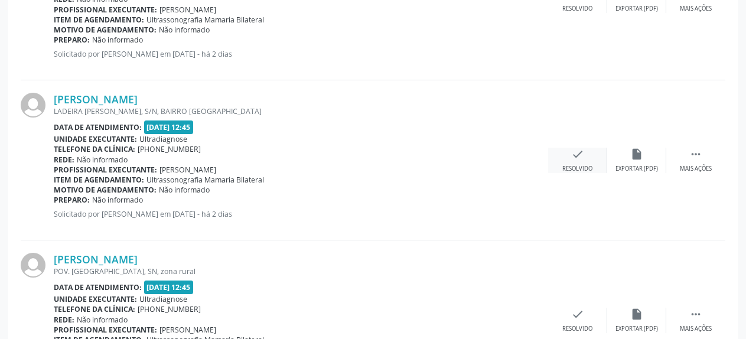
click at [580, 155] on icon "check" at bounding box center [577, 154] width 13 height 13
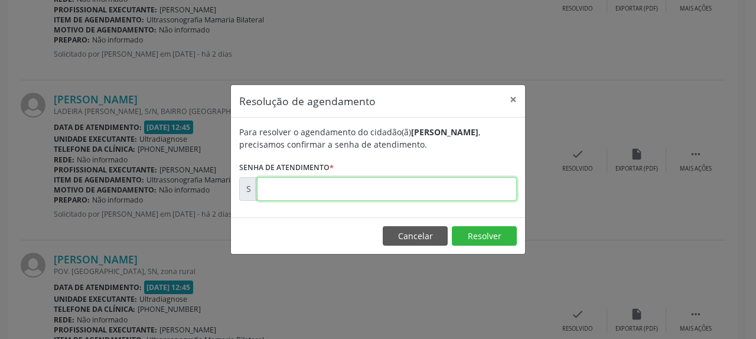
click at [450, 189] on input "text" at bounding box center [387, 189] width 260 height 24
type input "00178538"
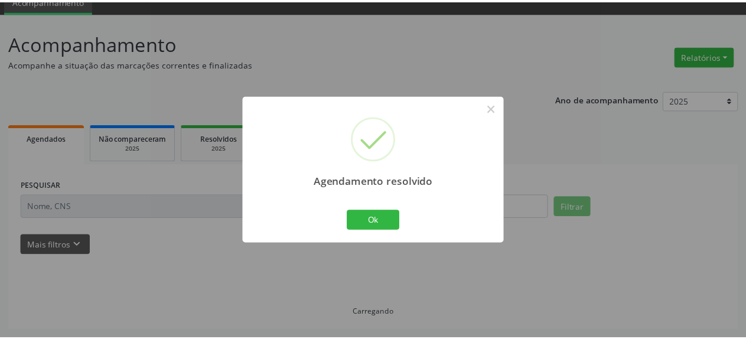
scroll to position [52, 0]
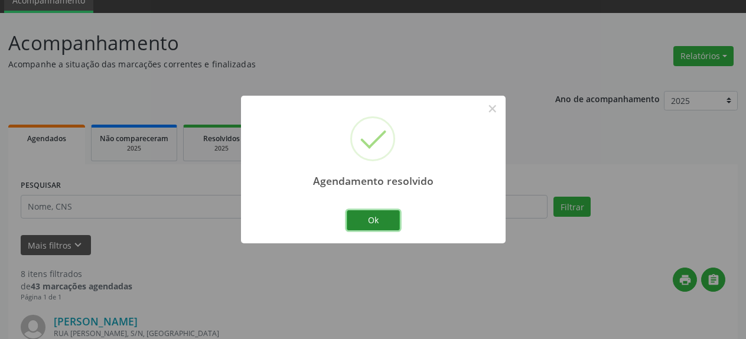
click at [382, 223] on button "Ok" at bounding box center [373, 220] width 53 height 20
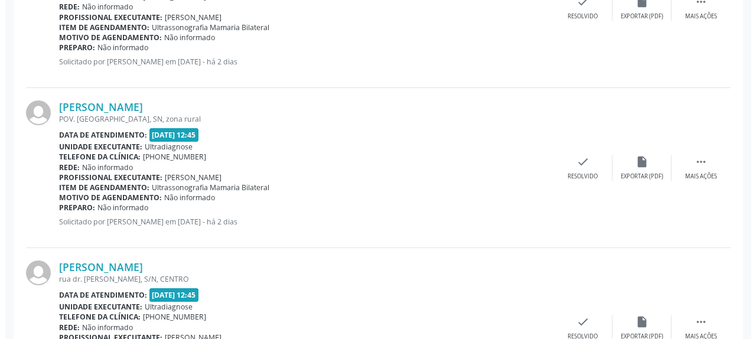
scroll to position [594, 0]
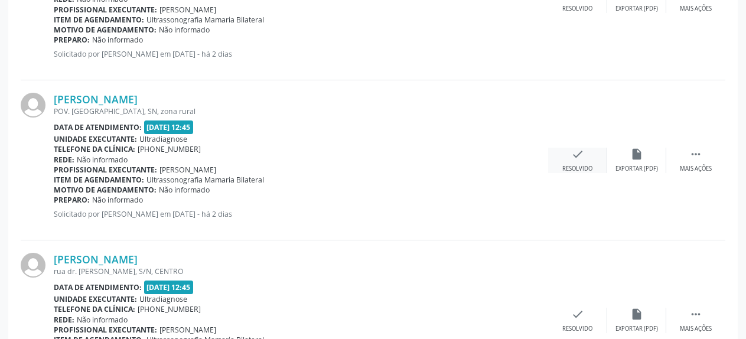
click at [578, 159] on icon "check" at bounding box center [577, 154] width 13 height 13
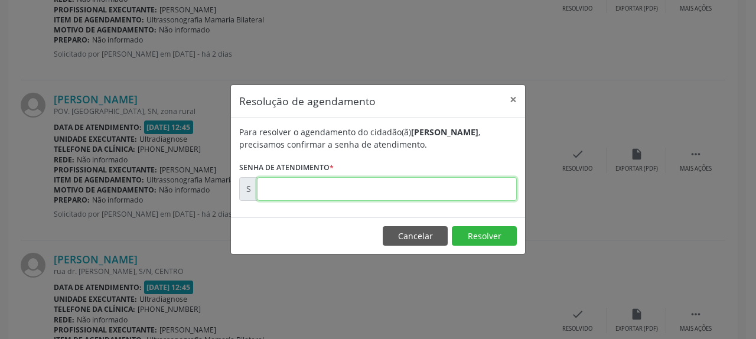
click at [438, 189] on input "text" at bounding box center [387, 189] width 260 height 24
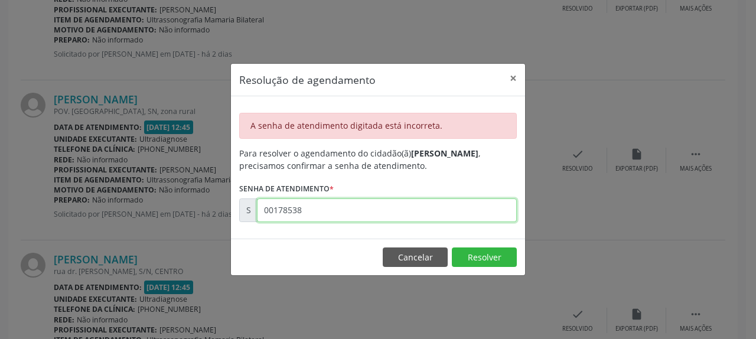
drag, startPoint x: 318, startPoint y: 213, endPoint x: 242, endPoint y: 216, distance: 76.3
click at [257, 216] on input "00178538" at bounding box center [387, 211] width 260 height 24
type input "00178539"
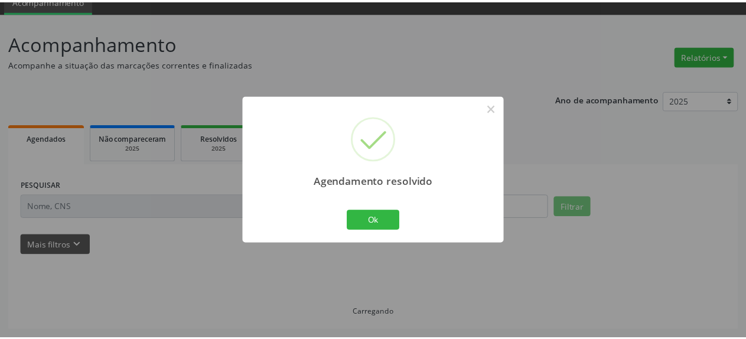
scroll to position [52, 0]
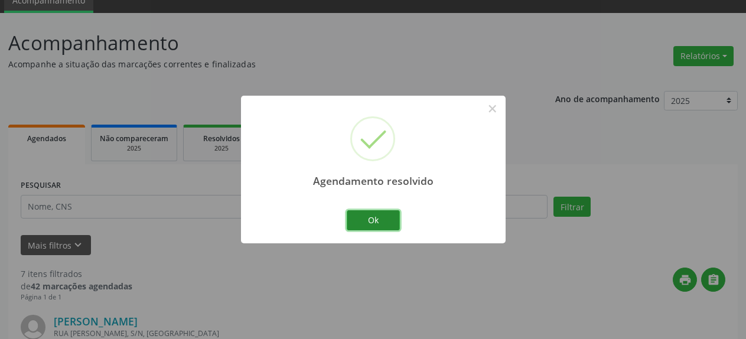
click at [365, 220] on button "Ok" at bounding box center [373, 220] width 53 height 20
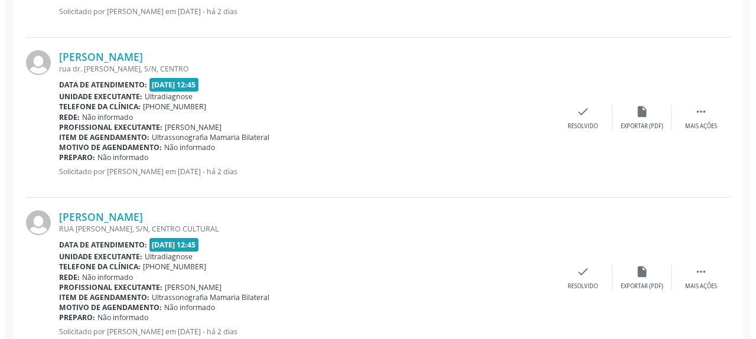
scroll to position [655, 0]
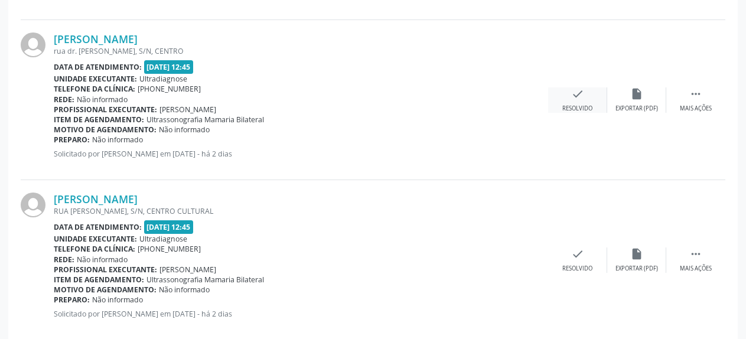
click at [578, 93] on icon "check" at bounding box center [577, 93] width 13 height 13
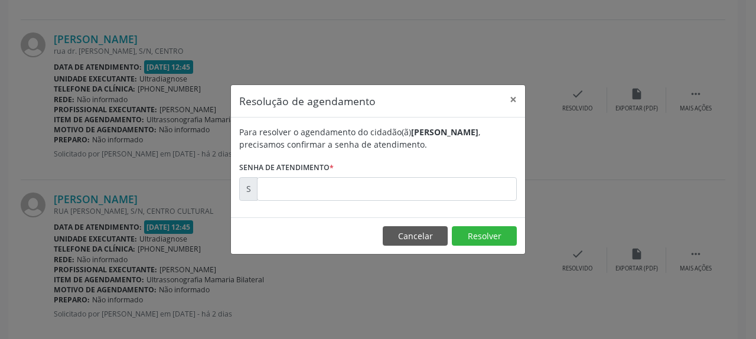
click at [368, 203] on div "Para resolver o agendamento do cidadão(ã) [PERSON_NAME] , precisamos confirmar …" at bounding box center [378, 168] width 294 height 100
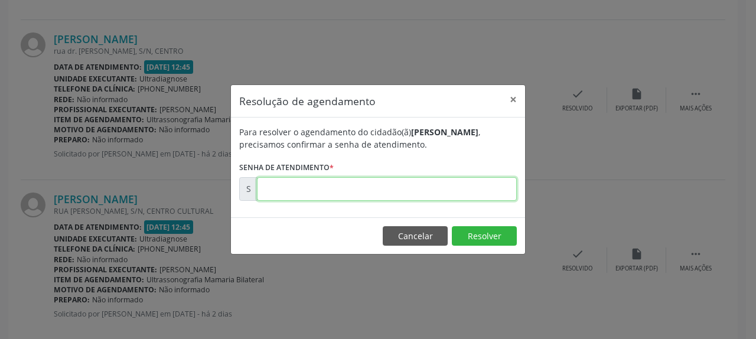
click at [370, 186] on input "text" at bounding box center [387, 189] width 260 height 24
type input "00178540"
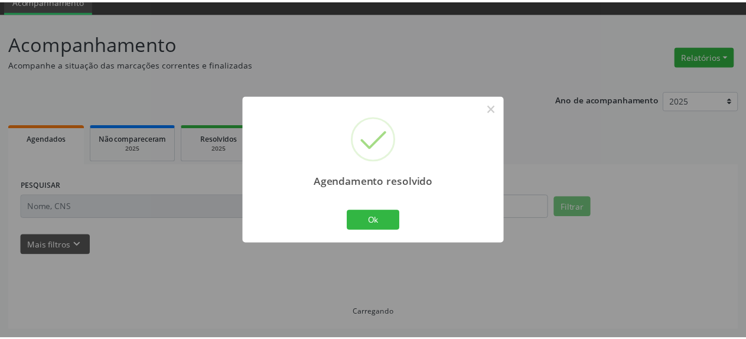
scroll to position [52, 0]
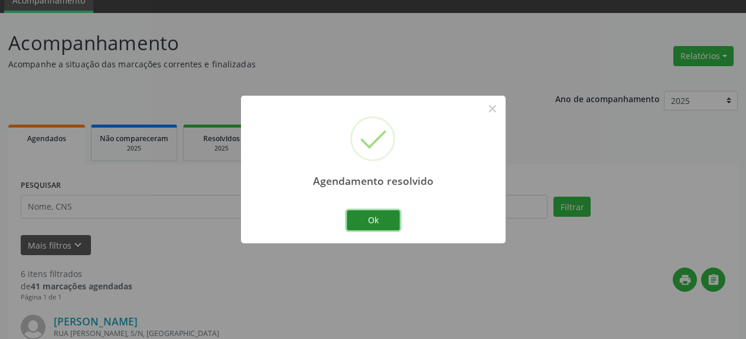
click at [379, 213] on button "Ok" at bounding box center [373, 220] width 53 height 20
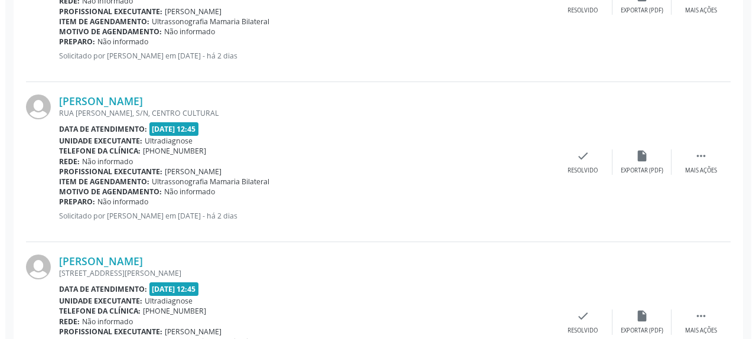
scroll to position [655, 0]
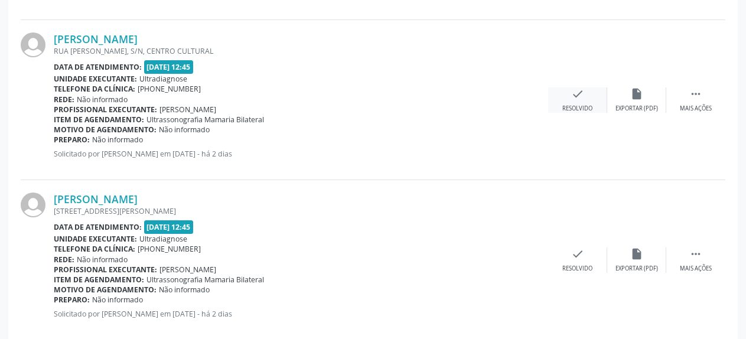
click at [575, 100] on icon "check" at bounding box center [577, 93] width 13 height 13
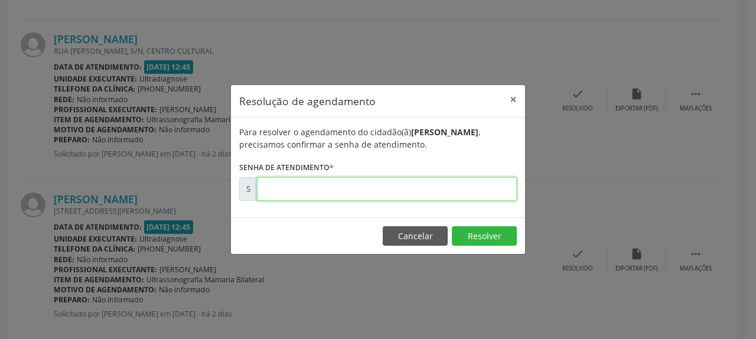
click at [412, 190] on input "text" at bounding box center [387, 189] width 260 height 24
type input "00178552"
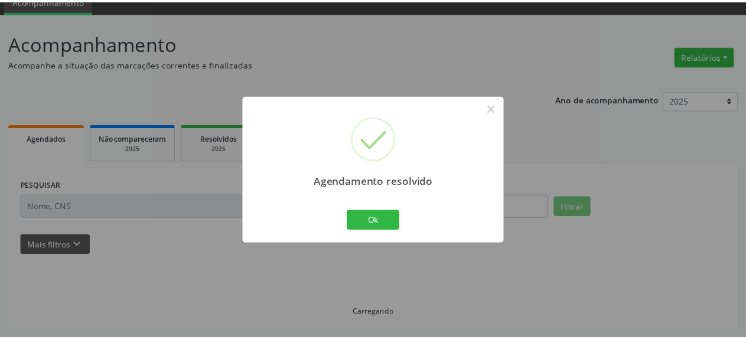
scroll to position [52, 0]
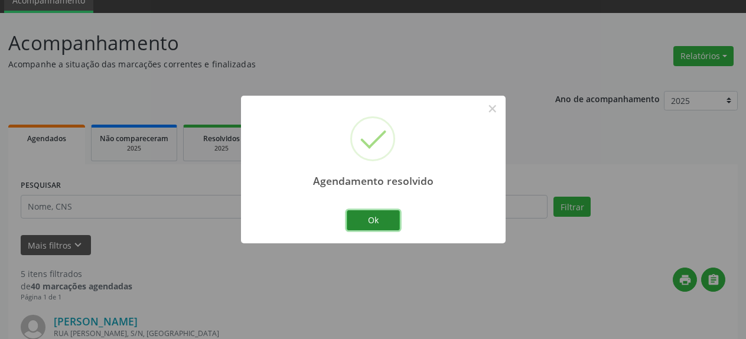
click at [382, 219] on button "Ok" at bounding box center [373, 220] width 53 height 20
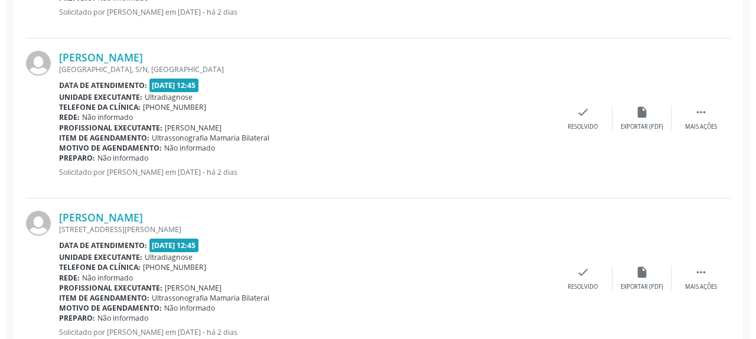
scroll to position [534, 0]
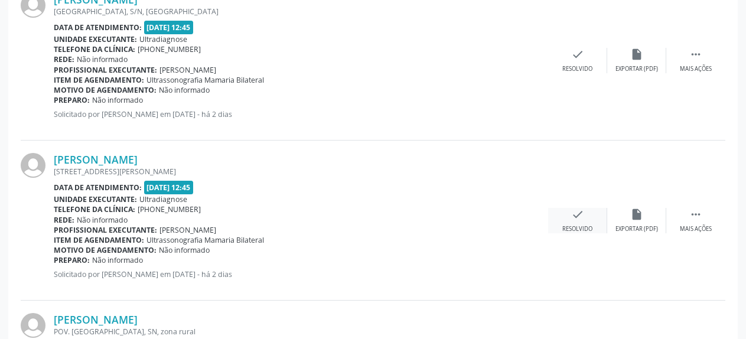
click at [576, 221] on icon "check" at bounding box center [577, 214] width 13 height 13
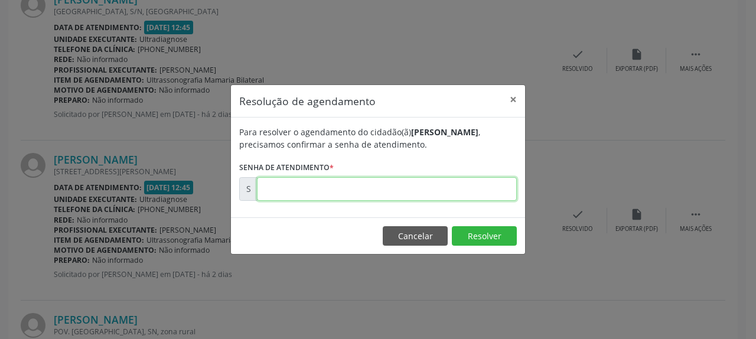
click at [311, 190] on input "text" at bounding box center [387, 189] width 260 height 24
type input "00178557"
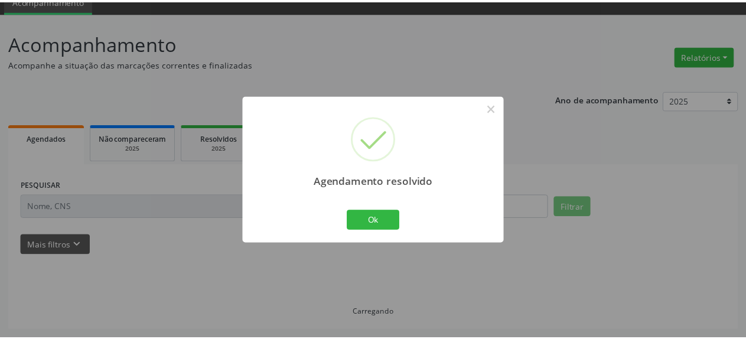
scroll to position [52, 0]
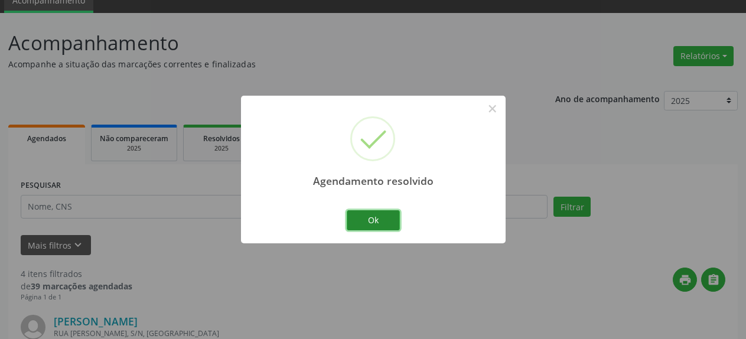
click at [372, 223] on button "Ok" at bounding box center [373, 220] width 53 height 20
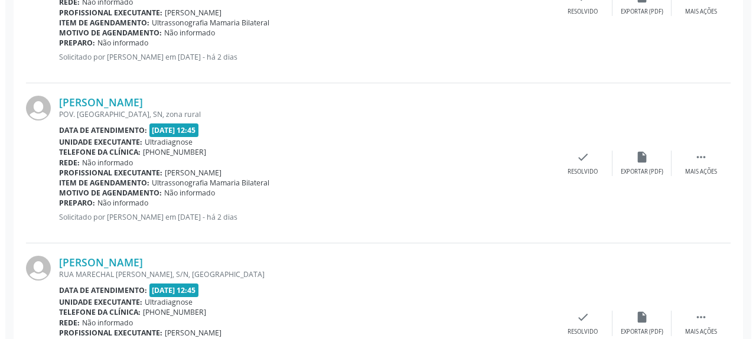
scroll to position [594, 0]
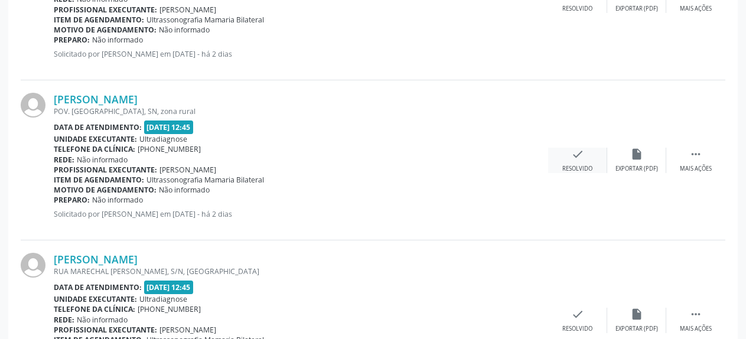
click at [578, 159] on icon "check" at bounding box center [577, 154] width 13 height 13
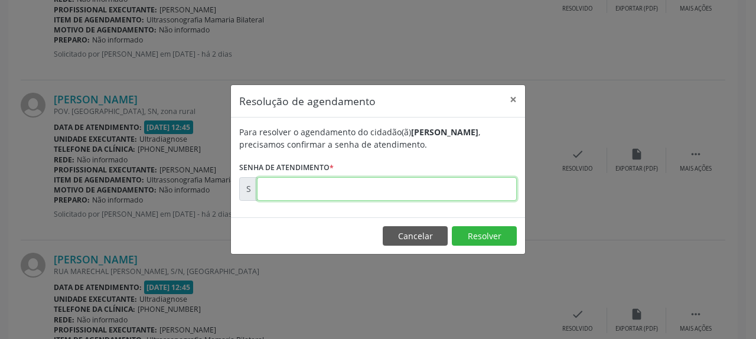
click at [349, 191] on input "text" at bounding box center [387, 189] width 260 height 24
type input "00178574"
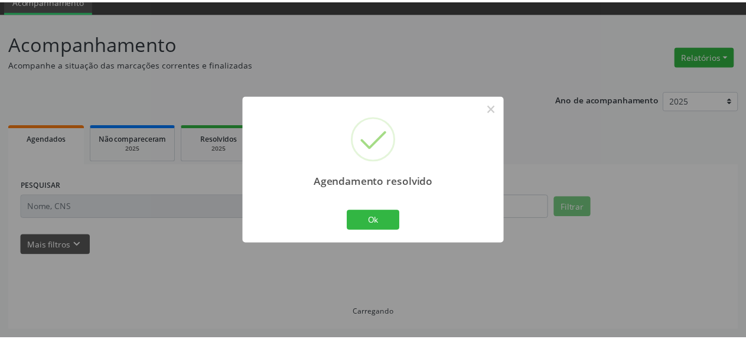
scroll to position [52, 0]
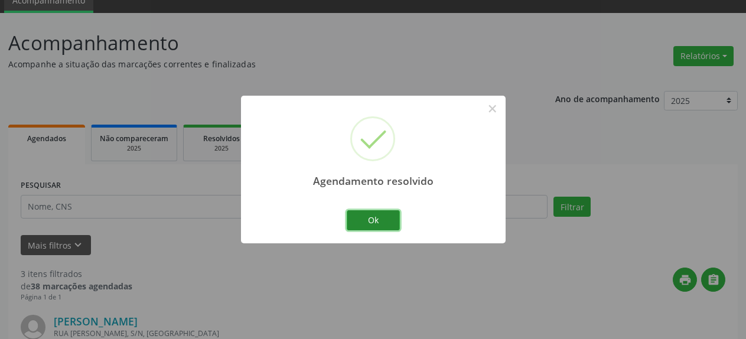
click at [362, 220] on button "Ok" at bounding box center [373, 220] width 53 height 20
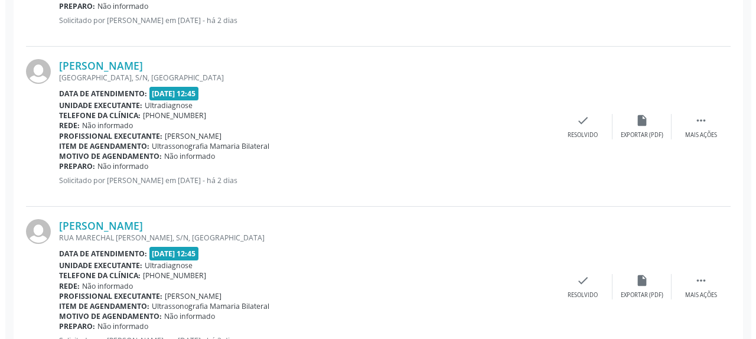
scroll to position [516, 0]
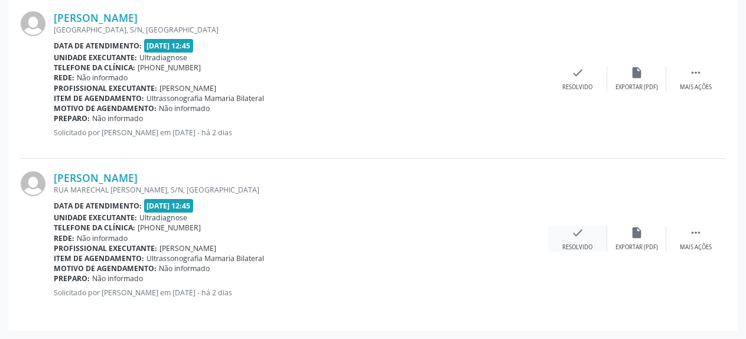
click at [578, 231] on icon "check" at bounding box center [577, 232] width 13 height 13
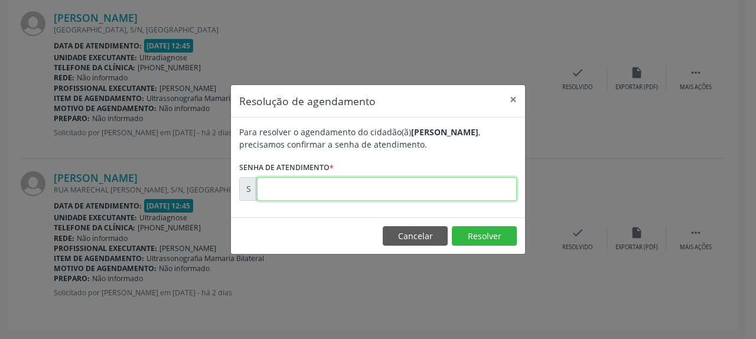
click at [438, 186] on input "text" at bounding box center [387, 189] width 260 height 24
type input "00178623"
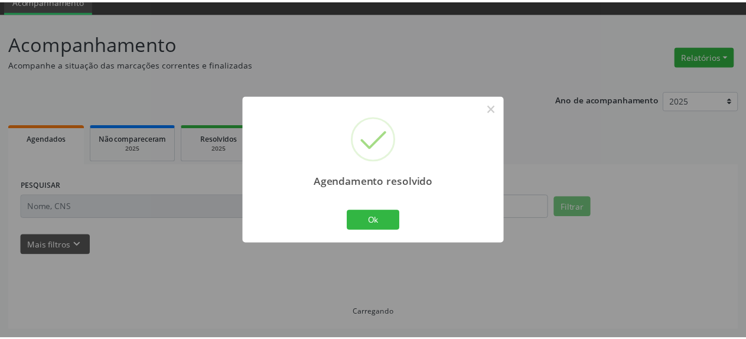
scroll to position [52, 0]
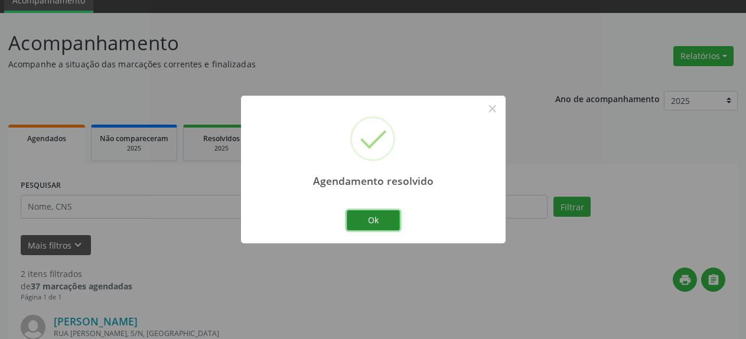
click at [370, 224] on button "Ok" at bounding box center [373, 220] width 53 height 20
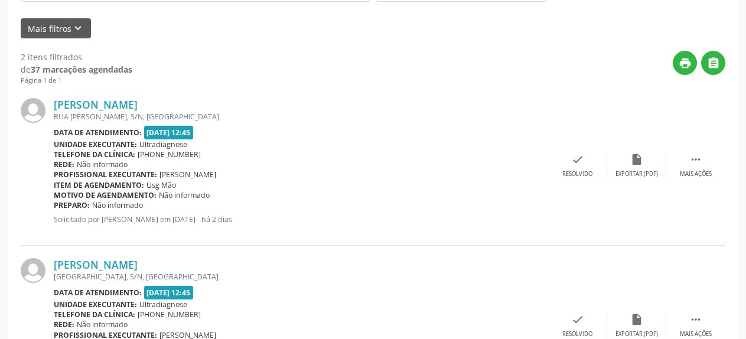
scroll to position [293, 0]
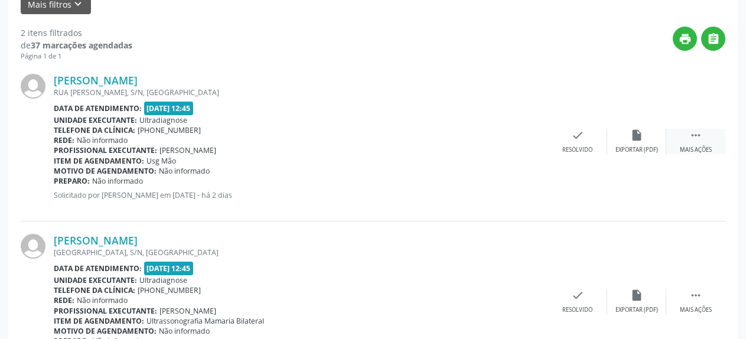
click at [697, 140] on icon "" at bounding box center [695, 135] width 13 height 13
click at [629, 138] on div "alarm_off Não compareceu" at bounding box center [636, 141] width 59 height 25
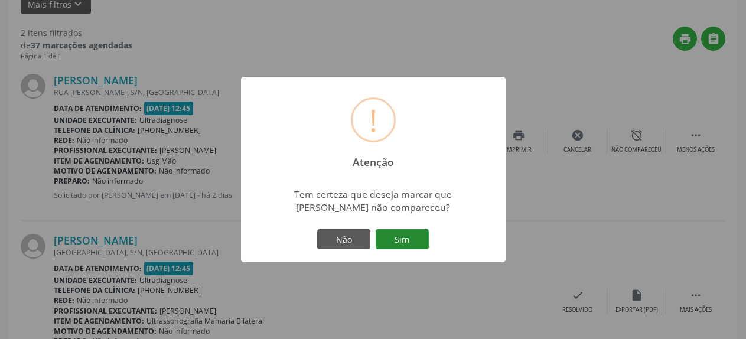
click at [414, 244] on button "Sim" at bounding box center [402, 239] width 53 height 20
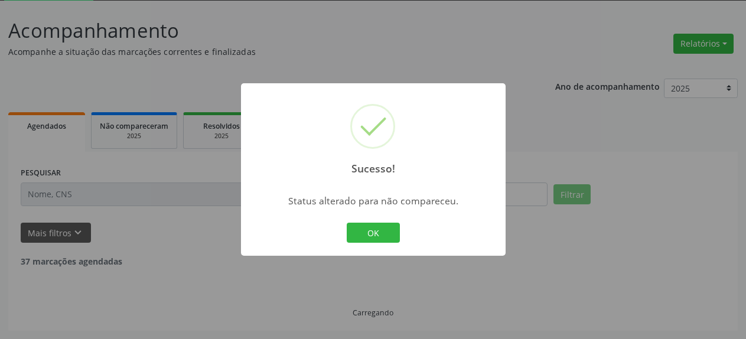
scroll to position [64, 0]
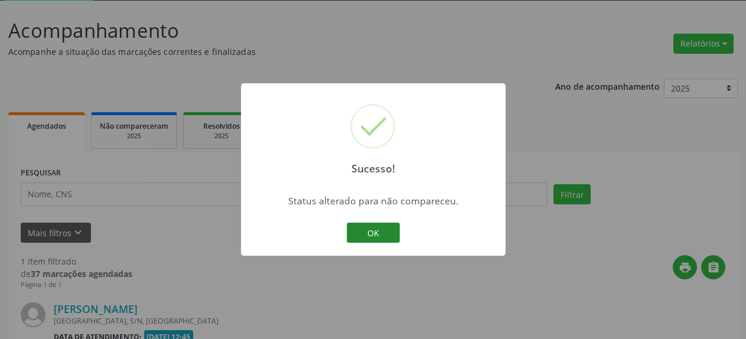
click at [370, 229] on button "OK" at bounding box center [373, 233] width 53 height 20
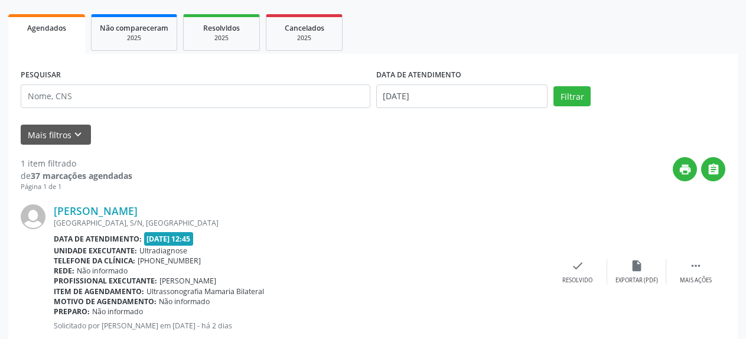
scroll to position [196, 0]
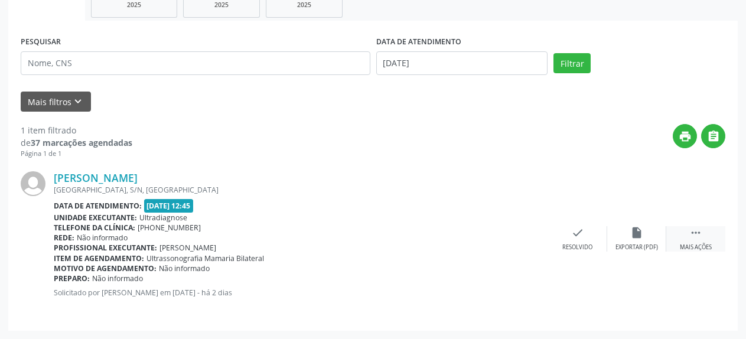
click at [694, 231] on icon "" at bounding box center [695, 232] width 13 height 13
click at [637, 238] on icon "alarm_off" at bounding box center [636, 232] width 13 height 13
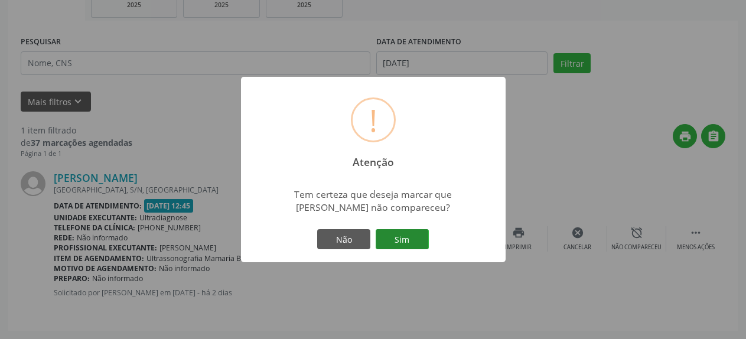
click at [388, 236] on button "Sim" at bounding box center [402, 239] width 53 height 20
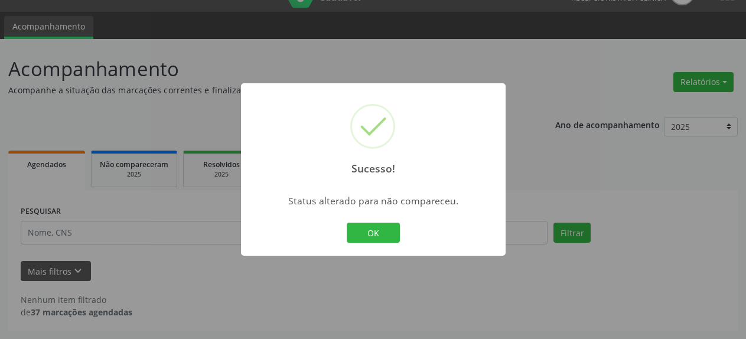
scroll to position [26, 0]
click at [388, 236] on button "OK" at bounding box center [373, 233] width 53 height 20
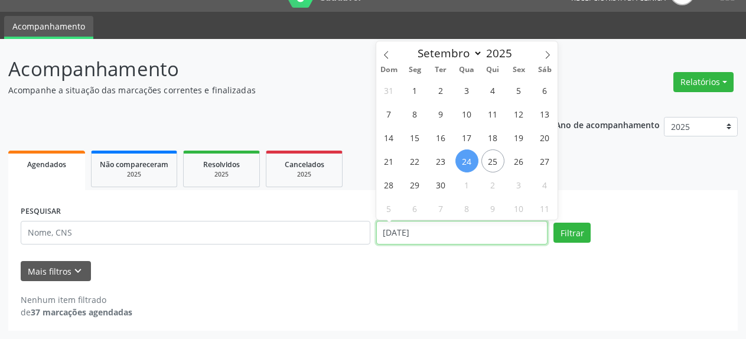
click at [388, 236] on input "[DATE]" at bounding box center [462, 233] width 172 height 24
click at [416, 165] on span "22" at bounding box center [415, 160] width 23 height 23
type input "[DATE]"
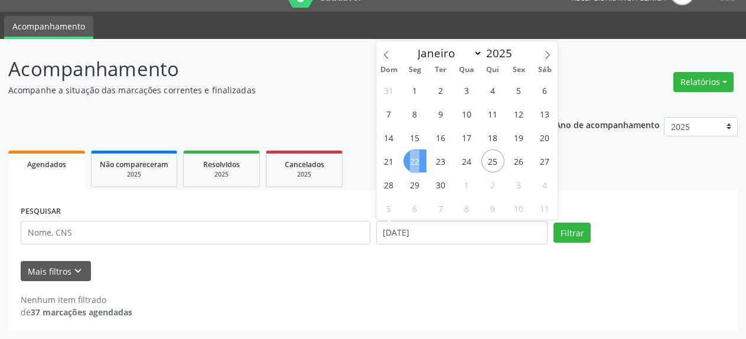
click at [416, 165] on span "22" at bounding box center [415, 160] width 23 height 23
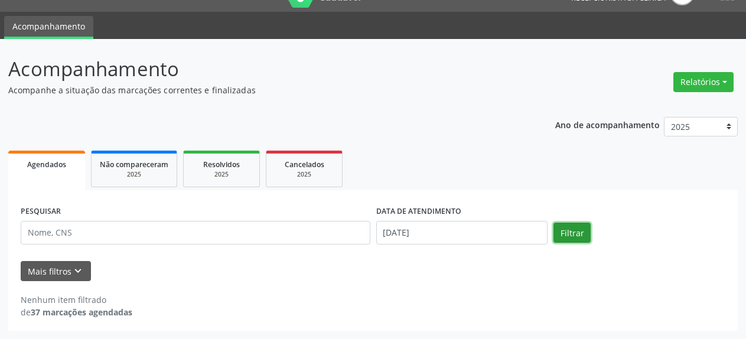
click at [584, 234] on button "Filtrar" at bounding box center [572, 233] width 37 height 20
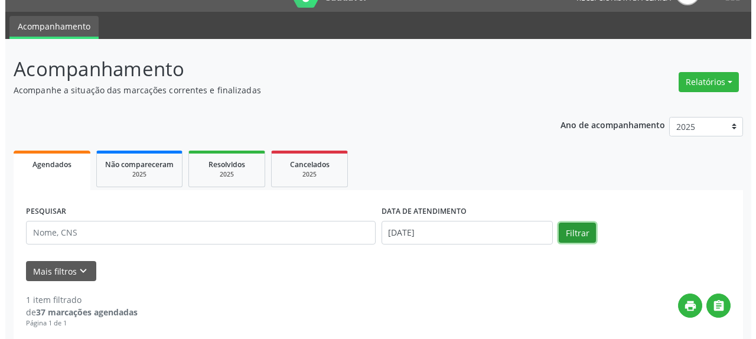
scroll to position [196, 0]
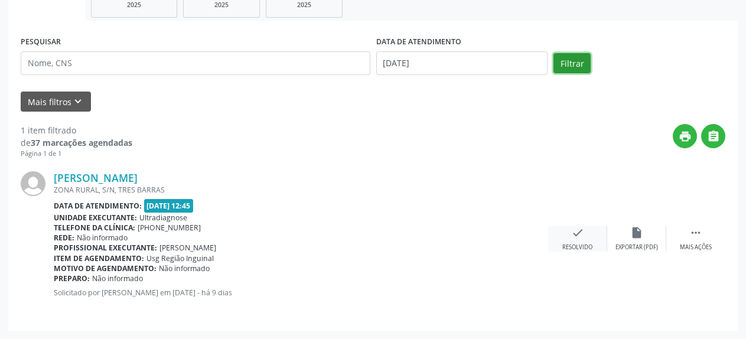
click at [572, 239] on icon "check" at bounding box center [577, 232] width 13 height 13
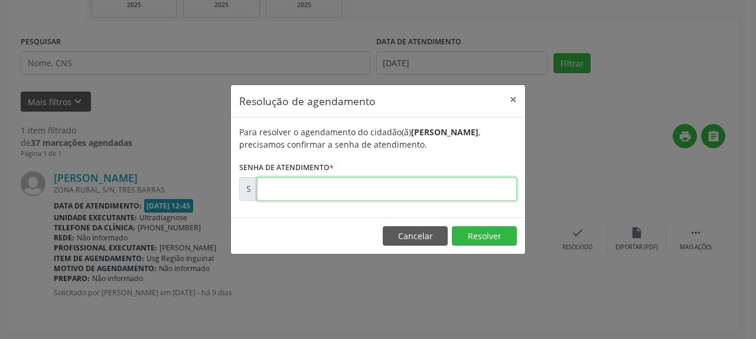
click at [384, 194] on input "text" at bounding box center [387, 189] width 260 height 24
type input "00177184"
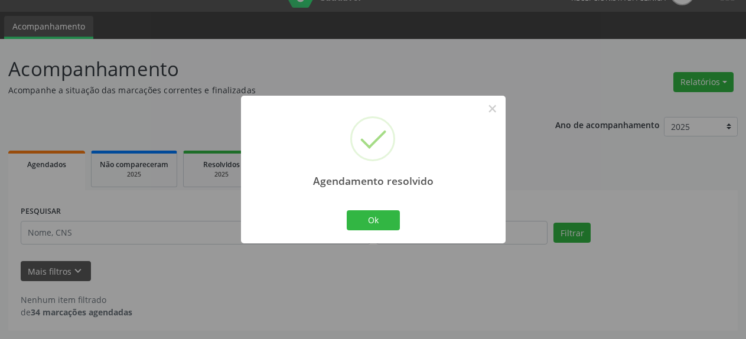
scroll to position [26, 0]
click at [383, 221] on button "Ok" at bounding box center [373, 220] width 53 height 20
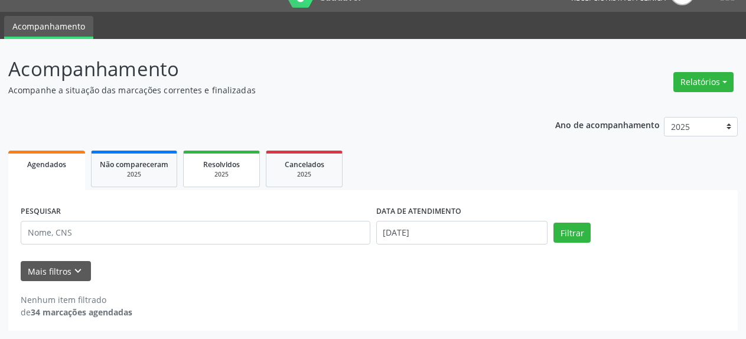
click at [227, 168] on span "Resolvidos" at bounding box center [221, 165] width 37 height 10
select select "8"
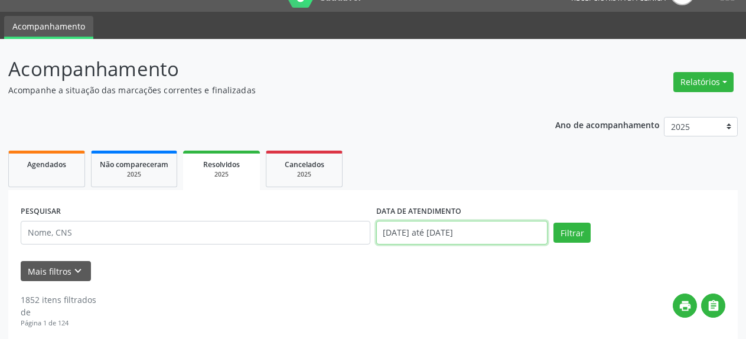
click at [474, 229] on input "[DATE] até [DATE]" at bounding box center [462, 233] width 172 height 24
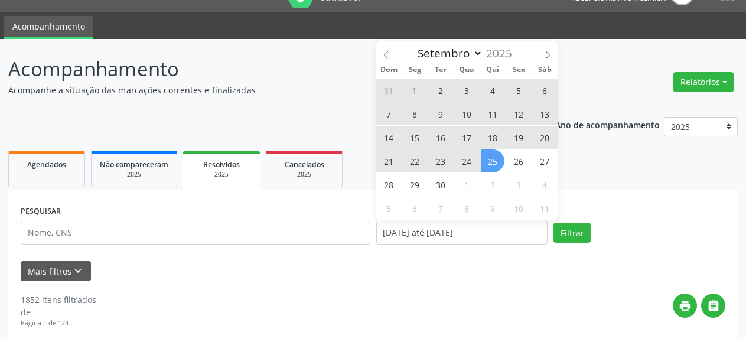
click at [411, 163] on span "22" at bounding box center [415, 160] width 23 height 23
type input "[DATE]"
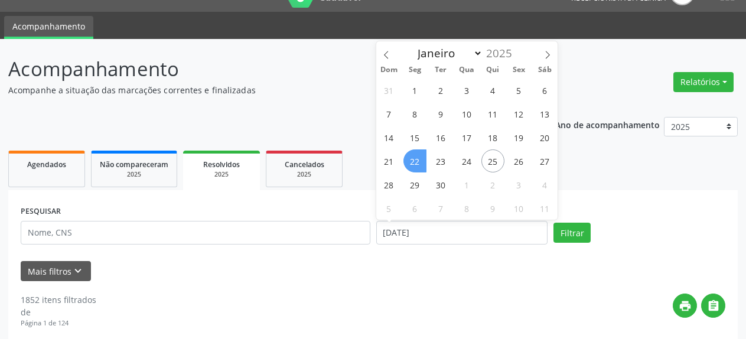
click at [411, 163] on span "22" at bounding box center [415, 160] width 23 height 23
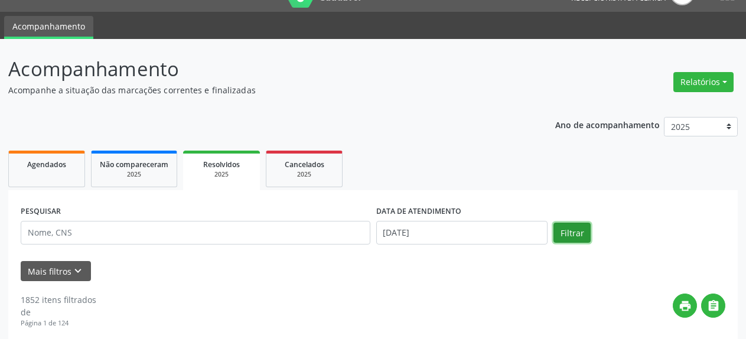
click at [565, 235] on button "Filtrar" at bounding box center [572, 233] width 37 height 20
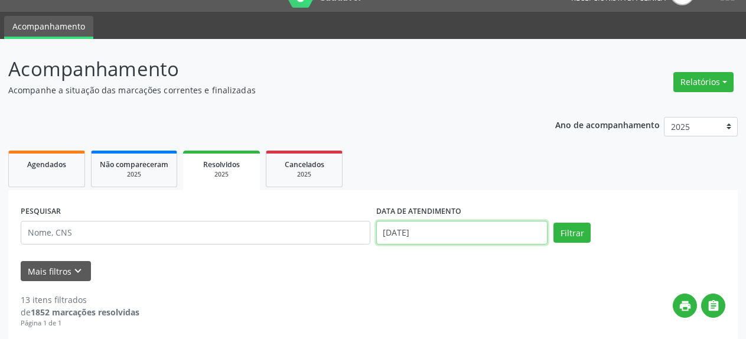
click at [470, 237] on input "[DATE]" at bounding box center [462, 233] width 172 height 24
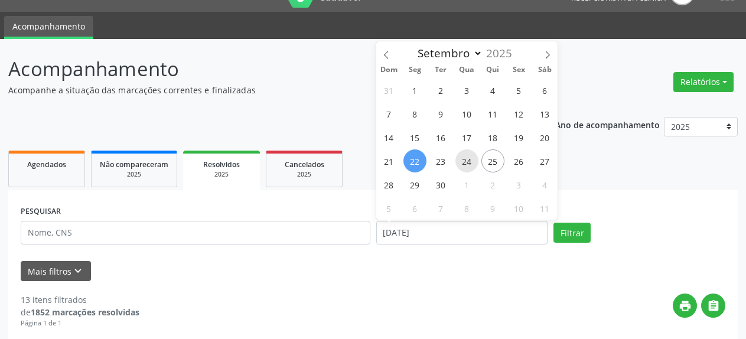
click at [468, 162] on span "24" at bounding box center [466, 160] width 23 height 23
type input "[DATE]"
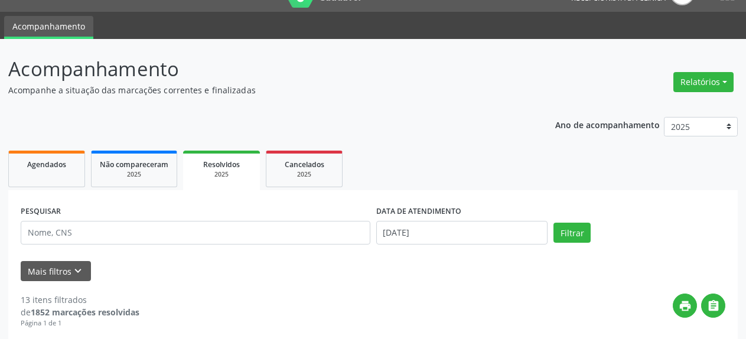
click at [468, 162] on ul "Agendados Não compareceram 2025 Resolvidos 2025 Cancelados 2025" at bounding box center [373, 169] width 730 height 43
click at [582, 237] on button "Filtrar" at bounding box center [572, 233] width 37 height 20
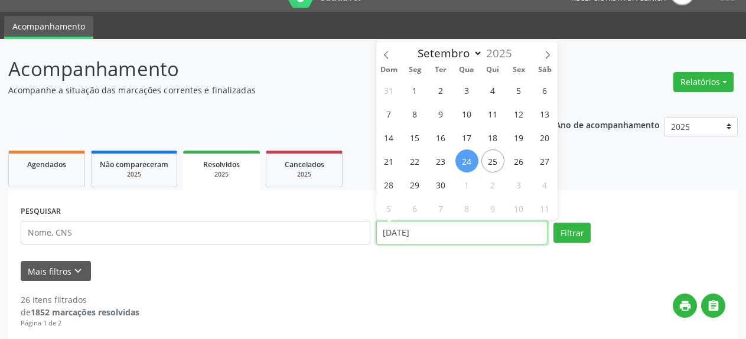
click at [451, 239] on input "[DATE]" at bounding box center [462, 233] width 172 height 24
click at [38, 183] on link "Agendados" at bounding box center [46, 169] width 77 height 37
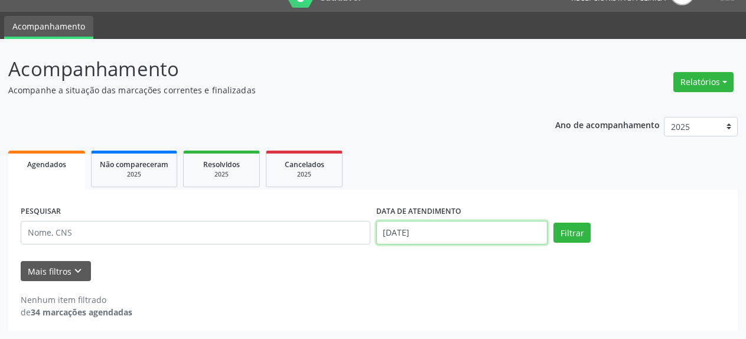
click at [394, 233] on input "[DATE]" at bounding box center [462, 233] width 172 height 24
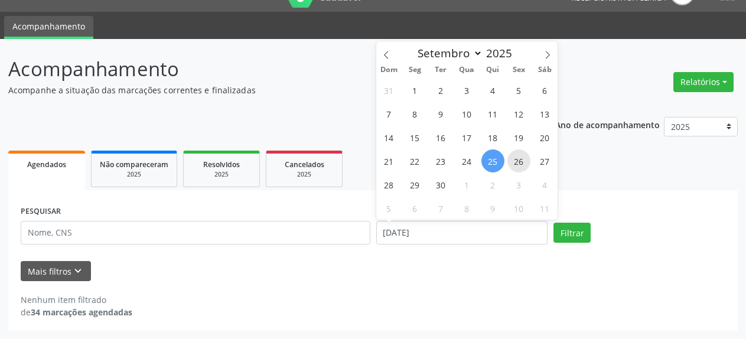
click at [518, 158] on span "26" at bounding box center [518, 160] width 23 height 23
type input "[DATE]"
click at [518, 158] on span "26" at bounding box center [518, 160] width 23 height 23
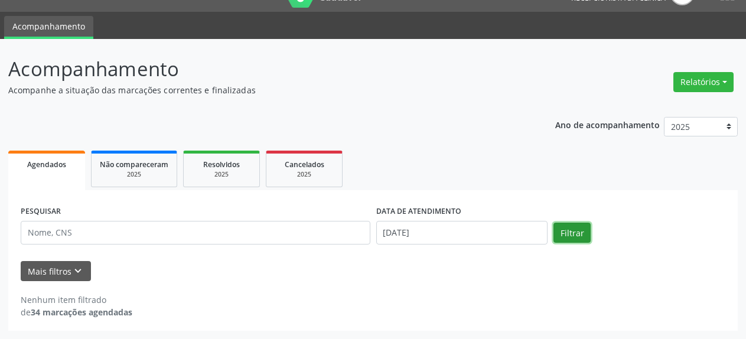
click at [580, 233] on button "Filtrar" at bounding box center [572, 233] width 37 height 20
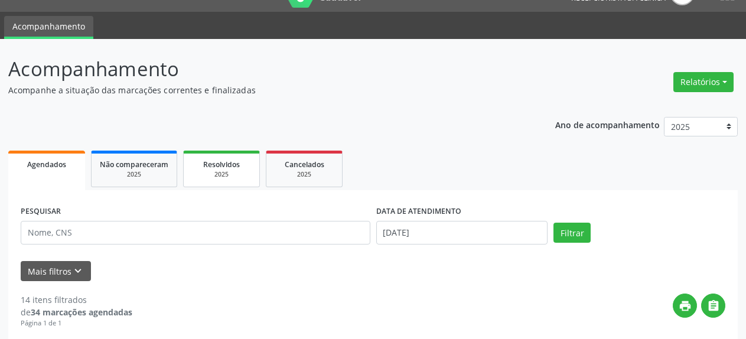
click at [217, 171] on div "2025" at bounding box center [221, 174] width 59 height 9
select select "8"
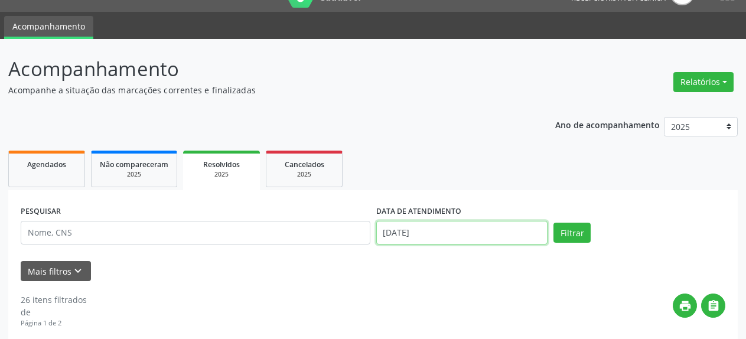
click at [444, 233] on input "[DATE]" at bounding box center [462, 233] width 172 height 24
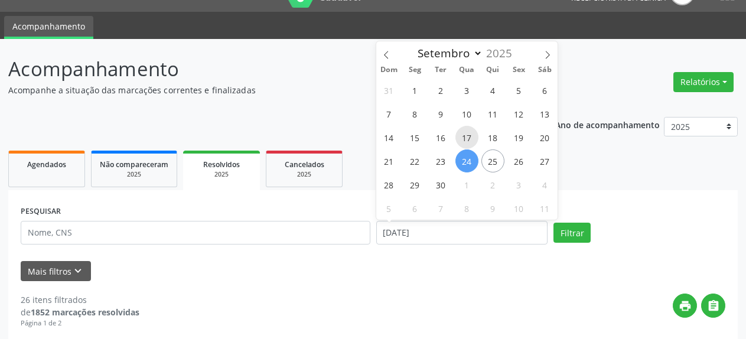
click at [466, 141] on span "17" at bounding box center [466, 137] width 23 height 23
type input "[DATE]"
click at [466, 141] on span "17" at bounding box center [466, 137] width 23 height 23
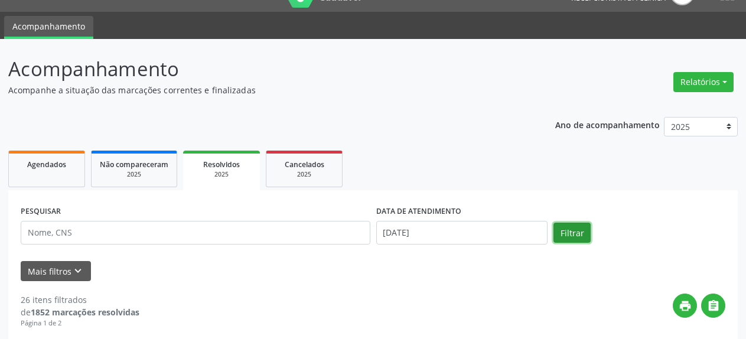
click at [561, 233] on button "Filtrar" at bounding box center [572, 233] width 37 height 20
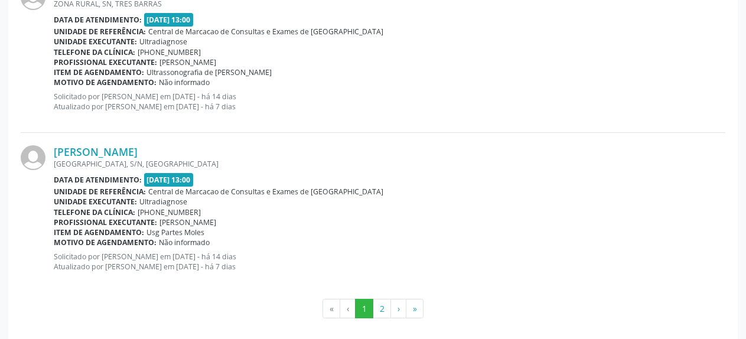
scroll to position [2471, 0]
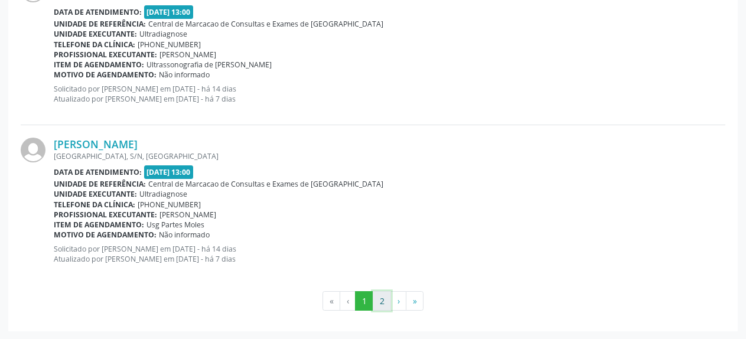
click at [382, 301] on button "2" at bounding box center [382, 301] width 18 height 20
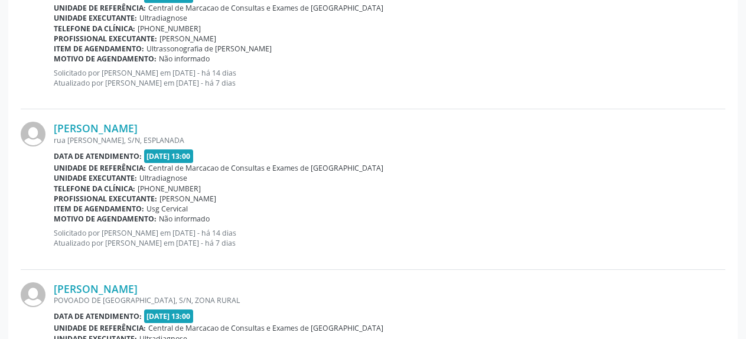
scroll to position [727, 0]
